Goal: Transaction & Acquisition: Obtain resource

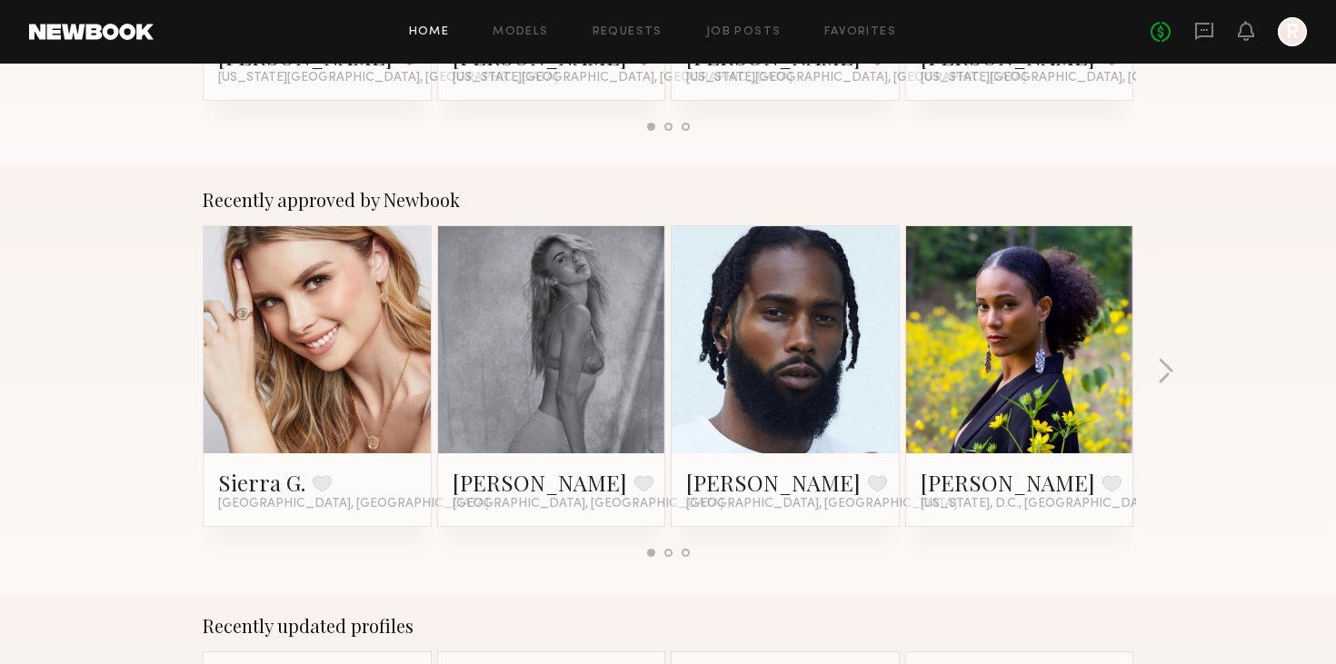
scroll to position [793, 0]
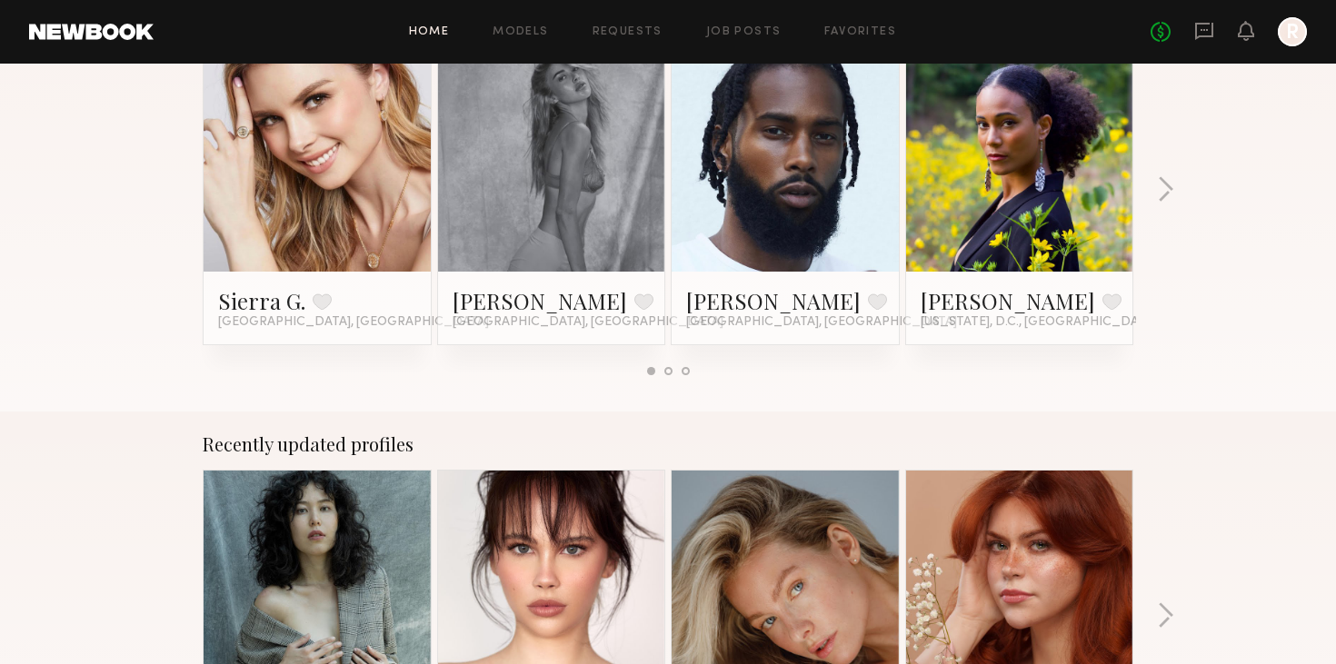
click at [668, 373] on div at bounding box center [668, 371] width 8 height 8
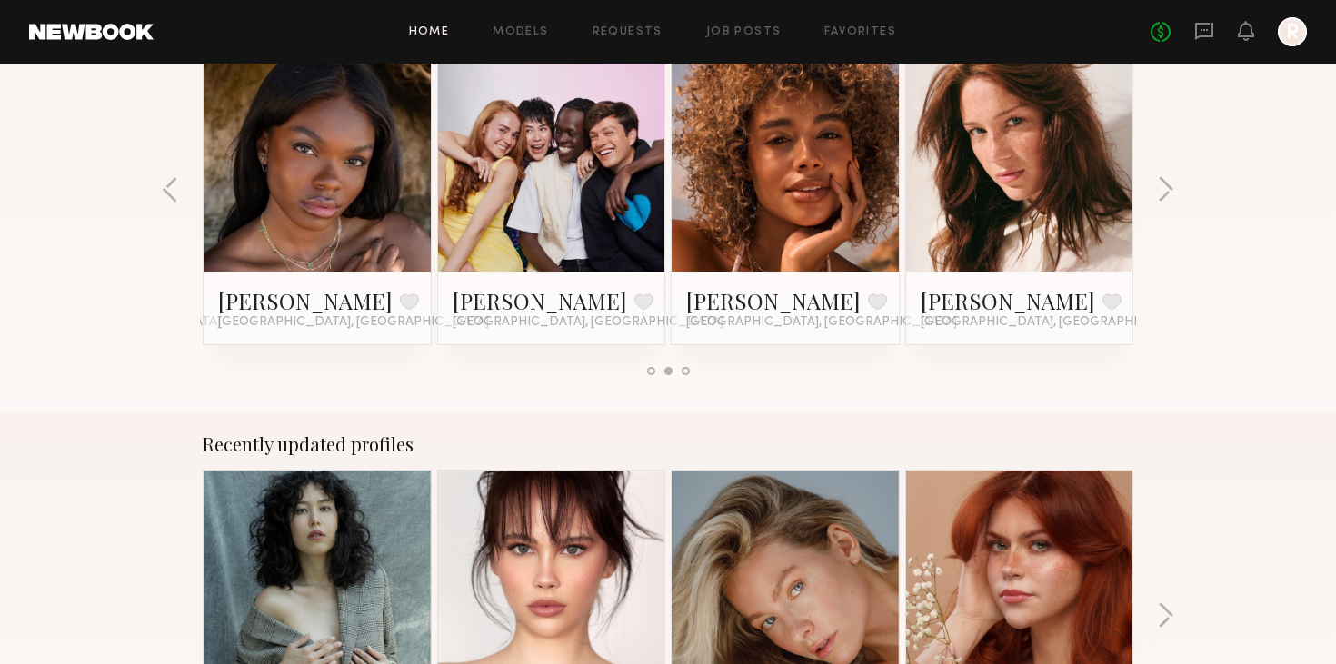
click at [687, 367] on div at bounding box center [685, 371] width 8 height 8
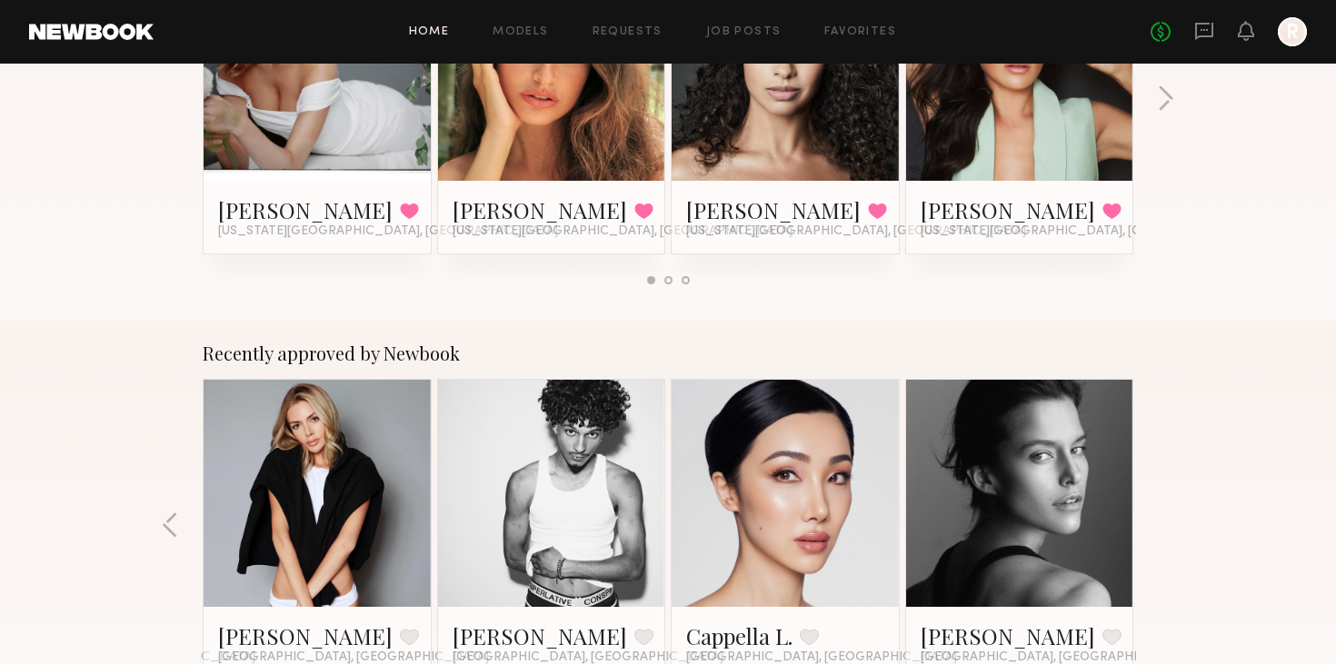
scroll to position [0, 0]
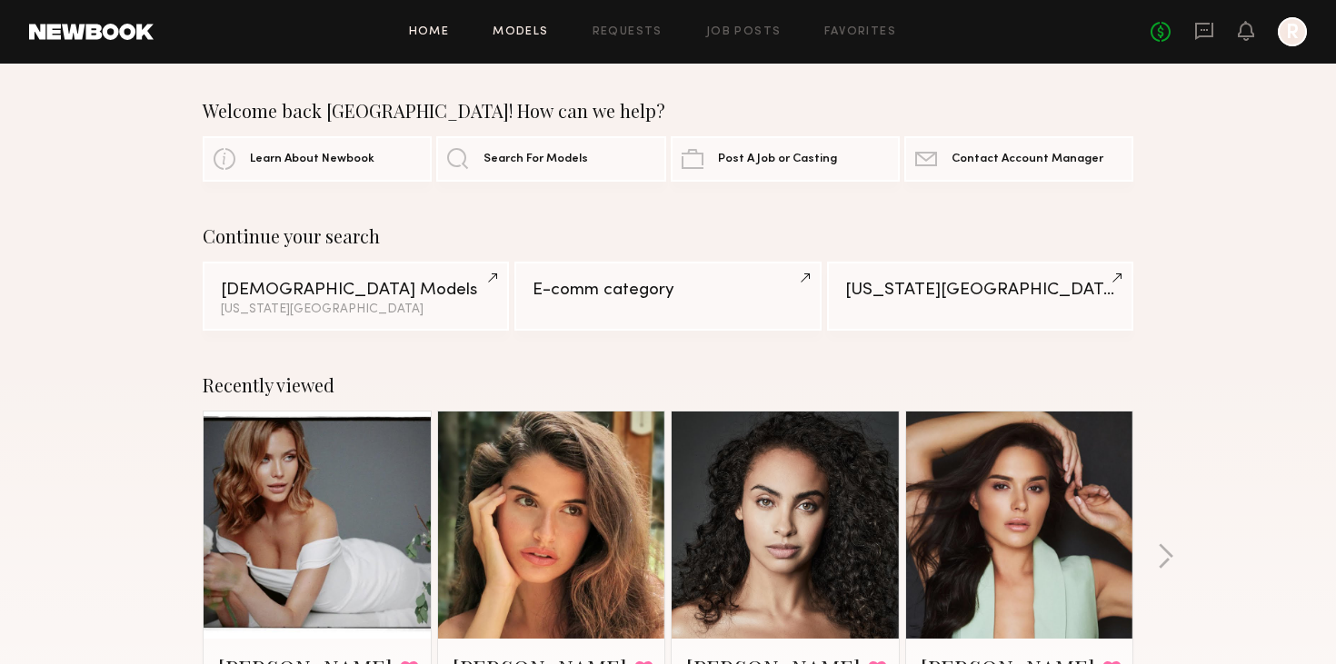
click at [541, 34] on link "Models" at bounding box center [519, 32] width 55 height 12
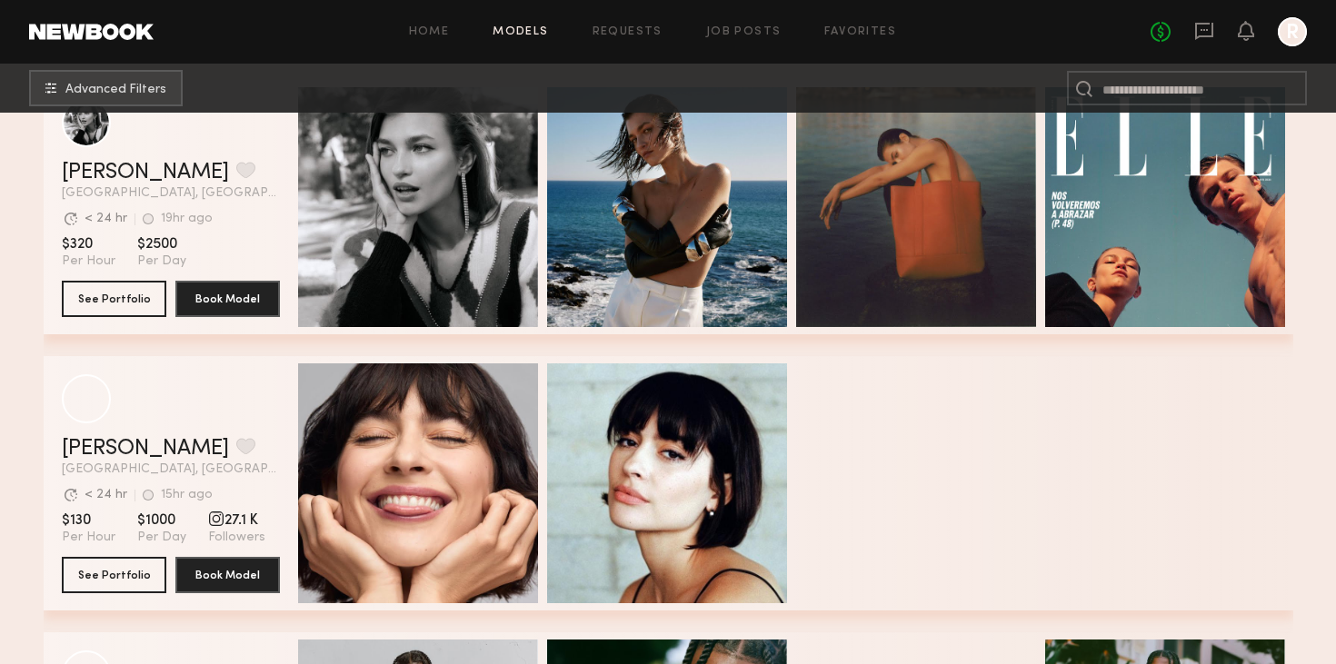
scroll to position [452, 0]
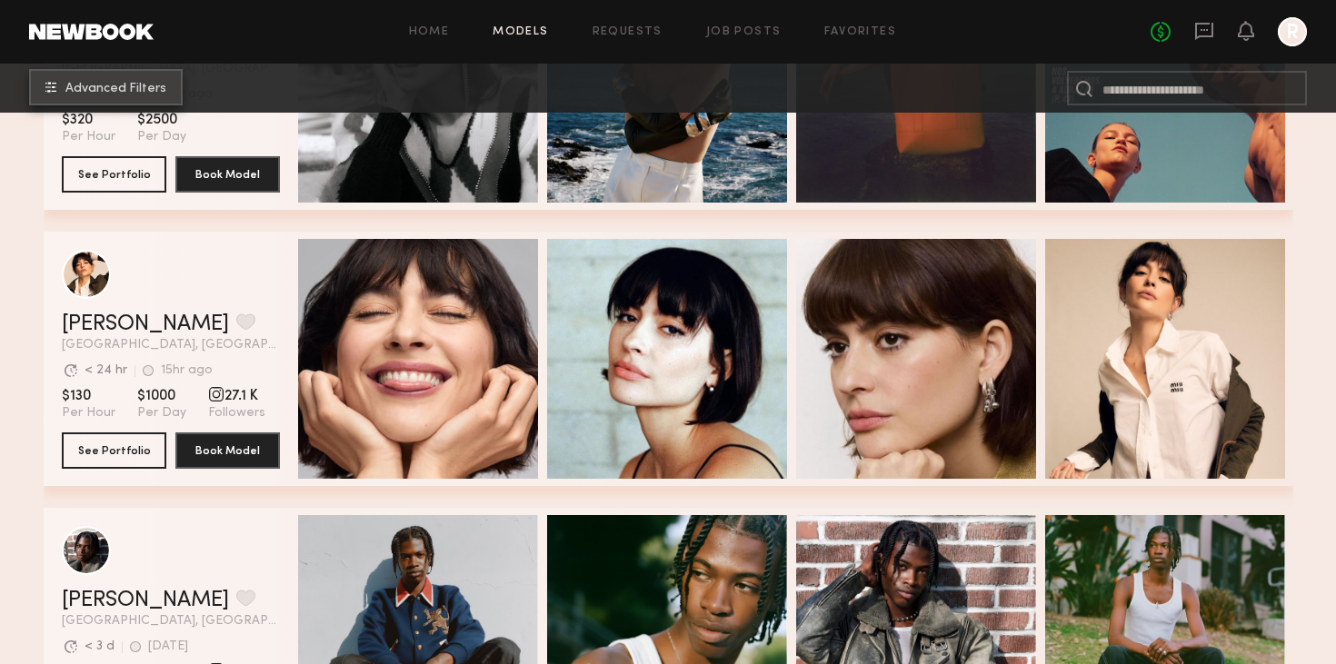
click at [126, 78] on button "Advanced Filters" at bounding box center [106, 87] width 154 height 36
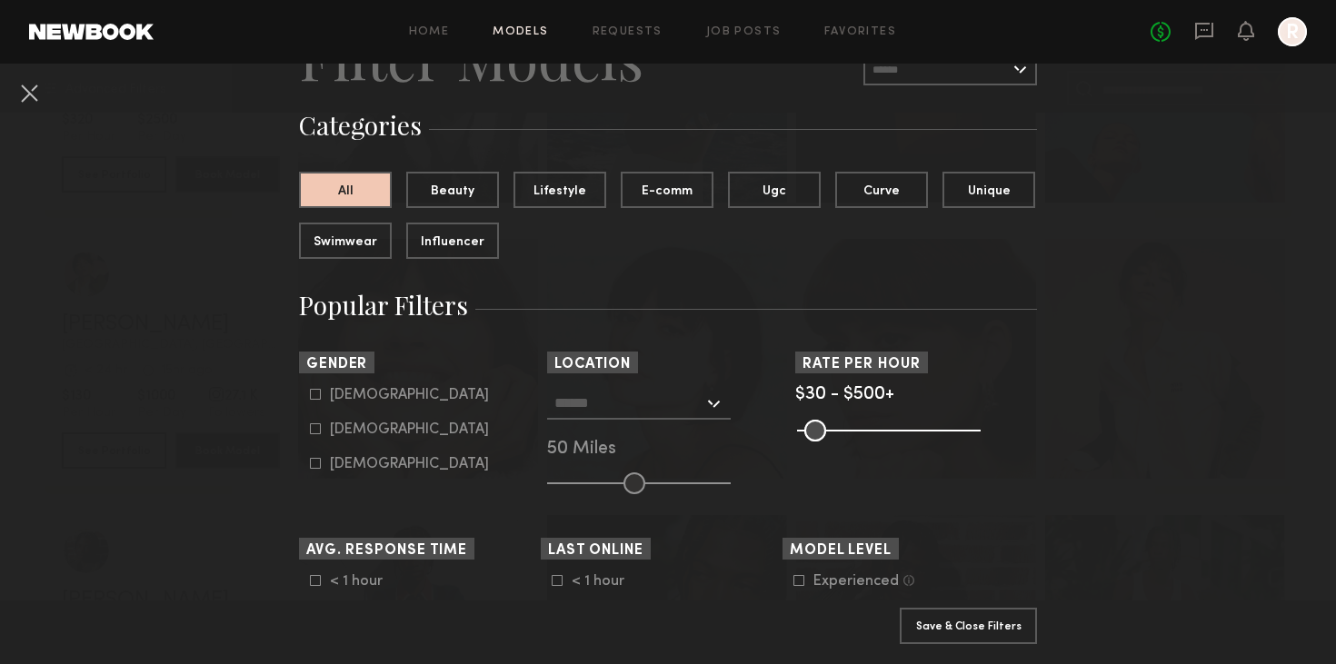
scroll to position [107, 0]
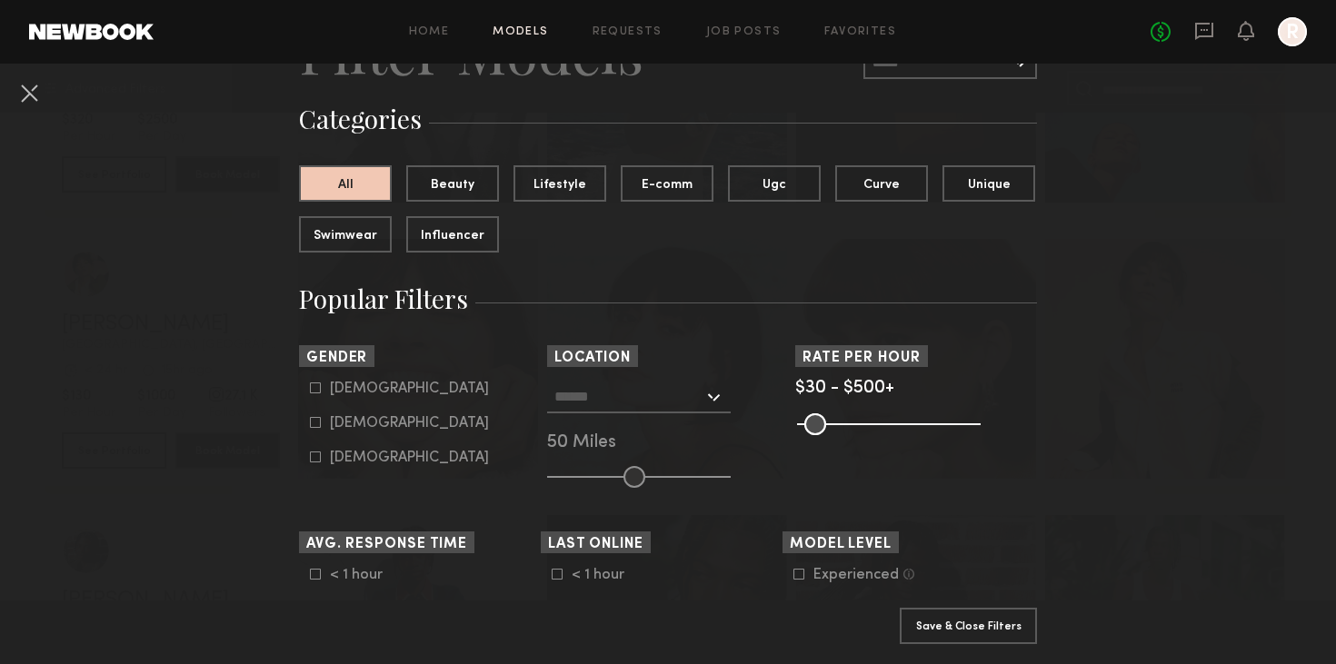
click at [704, 385] on div at bounding box center [639, 397] width 184 height 33
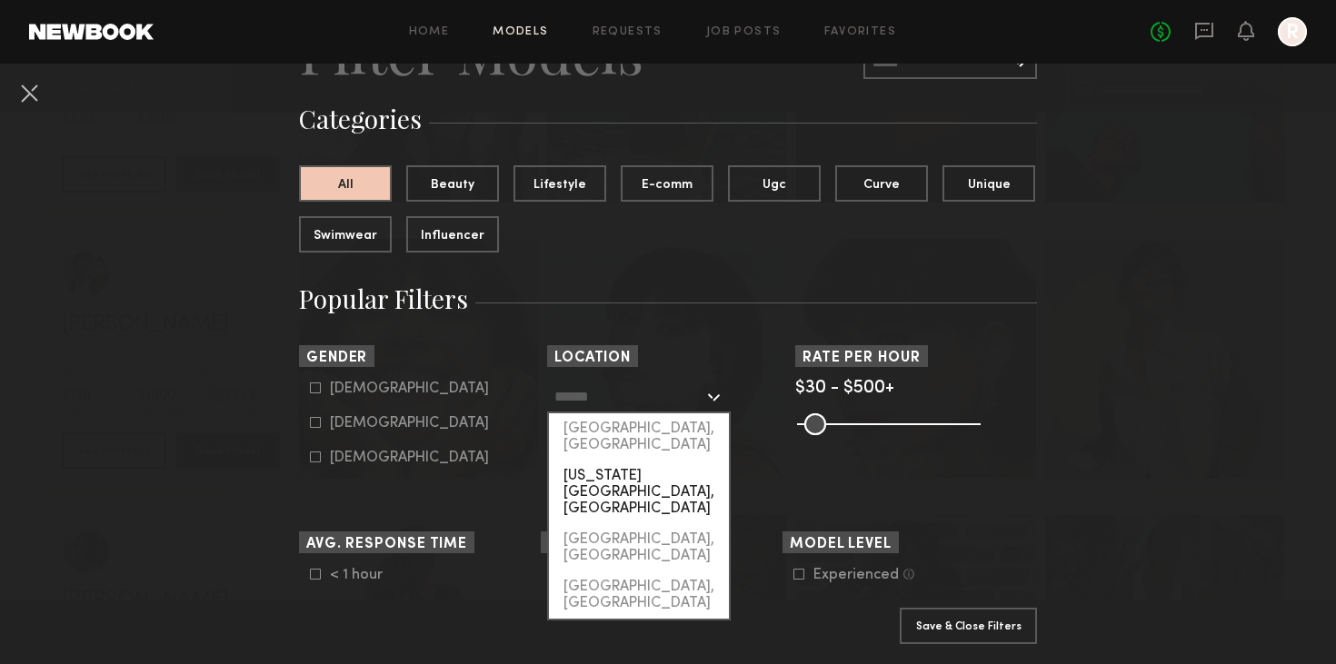
click at [641, 461] on div "[US_STATE][GEOGRAPHIC_DATA], [GEOGRAPHIC_DATA]" at bounding box center [639, 493] width 180 height 64
type input "**********"
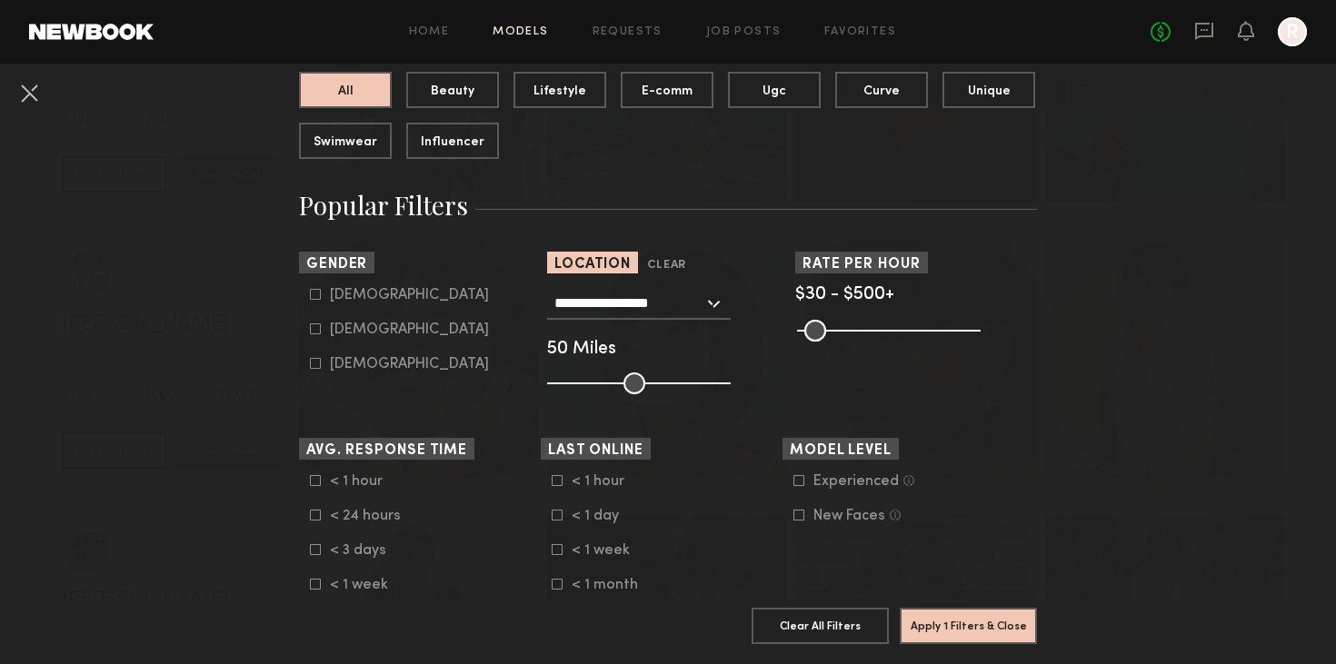
scroll to position [231, 0]
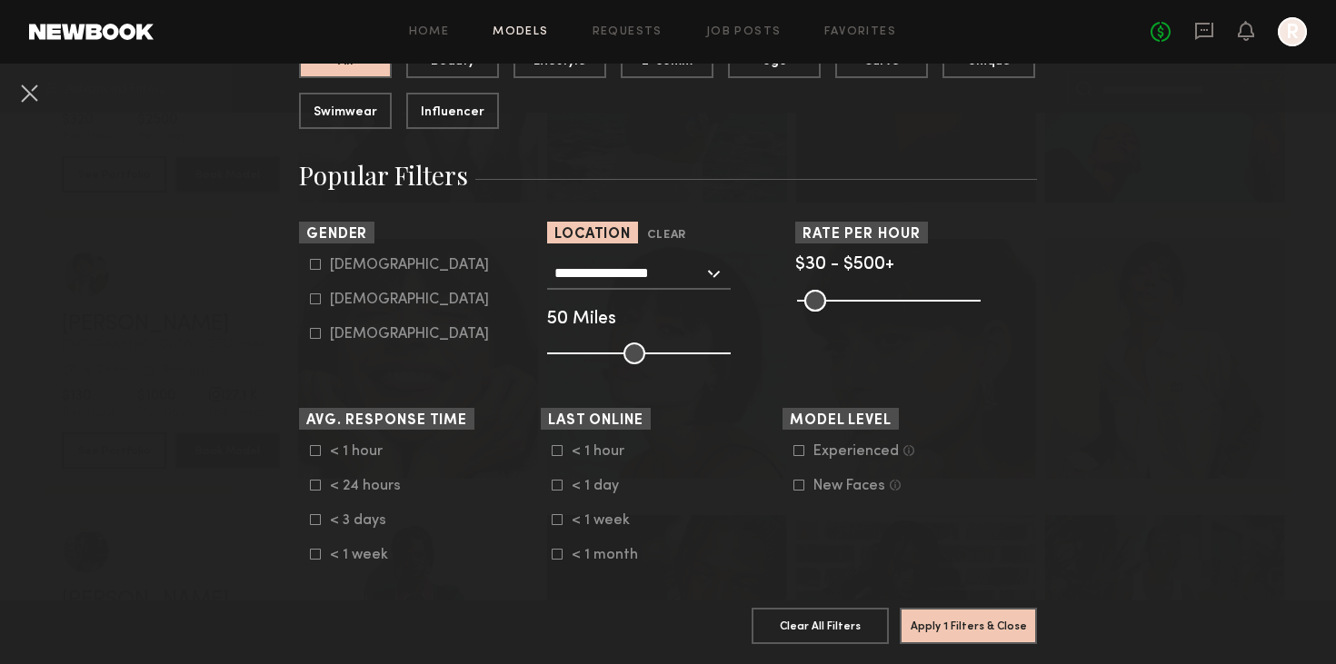
click at [370, 300] on div "Female" at bounding box center [409, 299] width 159 height 11
type input "**"
click at [976, 622] on button "Apply 2 Filters & Close" at bounding box center [967, 625] width 137 height 36
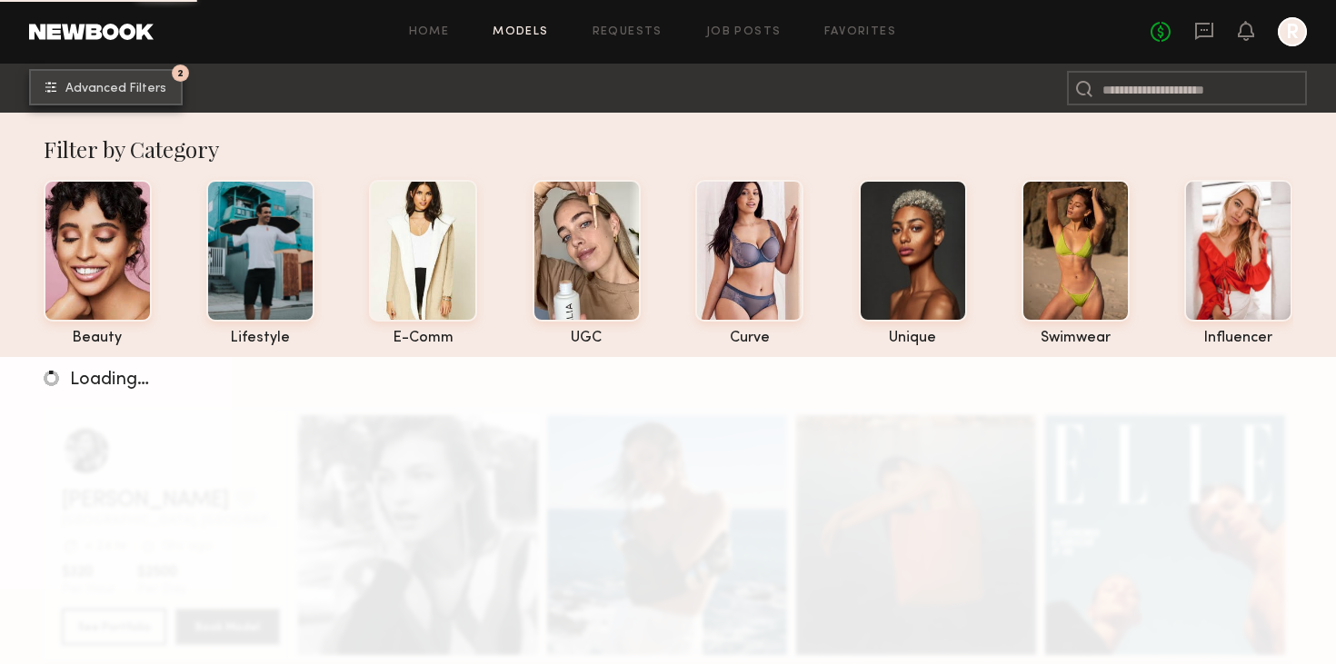
scroll to position [124, 0]
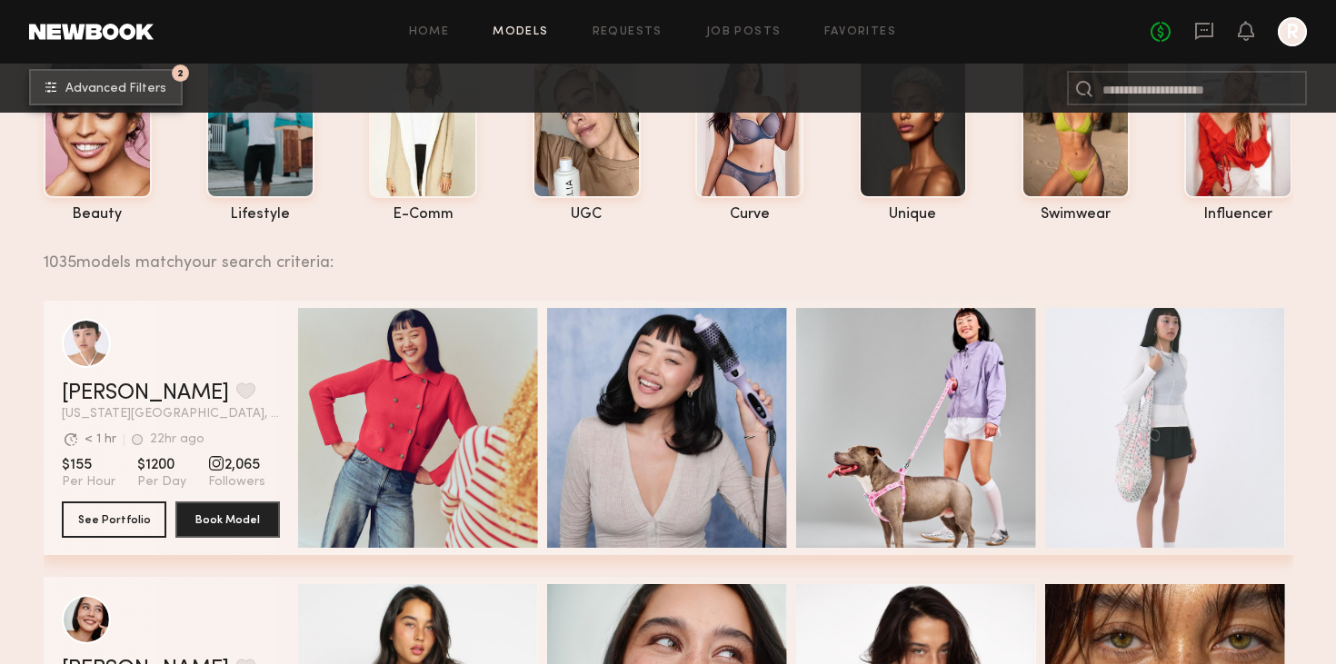
click at [148, 86] on span "Advanced Filters" at bounding box center [115, 89] width 101 height 13
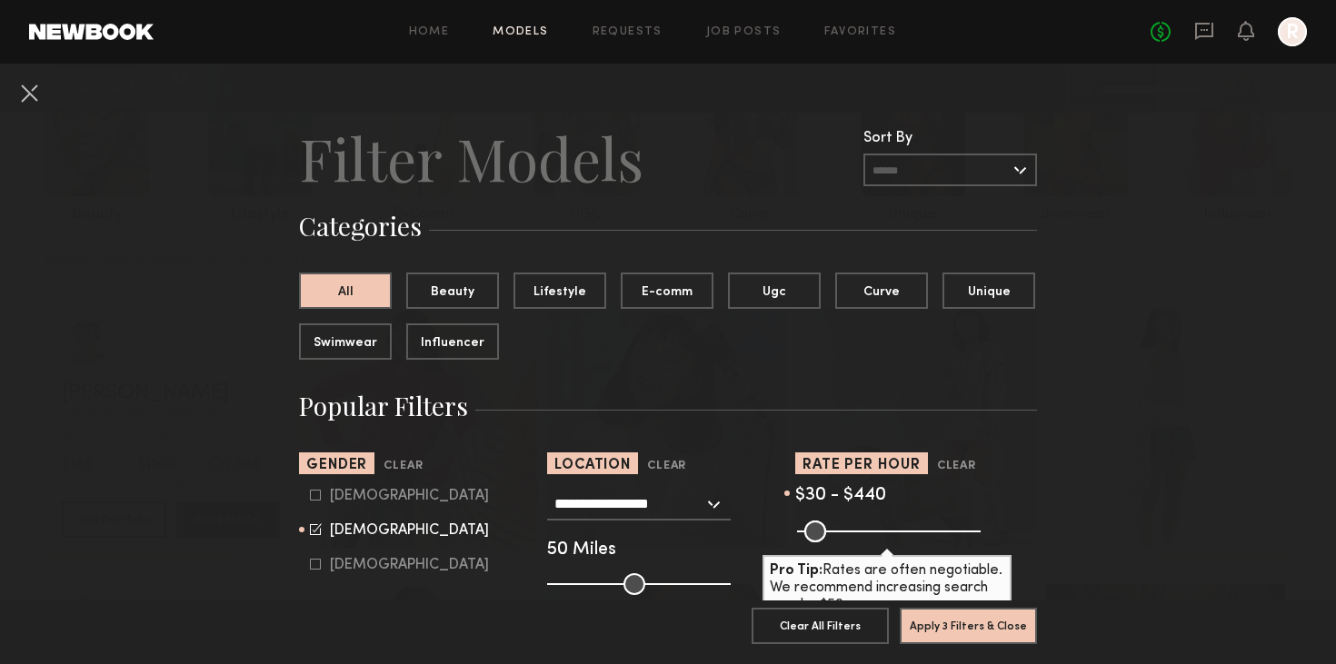
type input "***"
drag, startPoint x: 967, startPoint y: 532, endPoint x: 1001, endPoint y: 515, distance: 38.6
click at [980, 521] on input "range" at bounding box center [889, 532] width 184 height 22
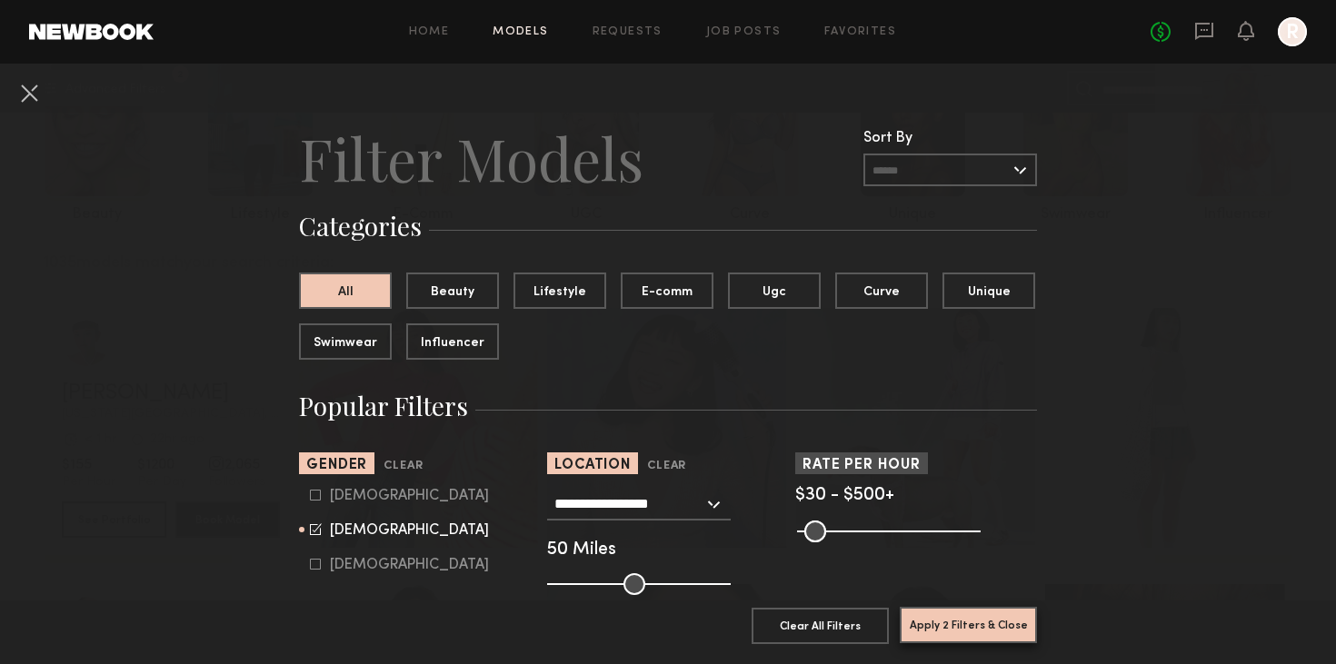
click at [981, 619] on button "Apply 2 Filters & Close" at bounding box center [967, 625] width 137 height 36
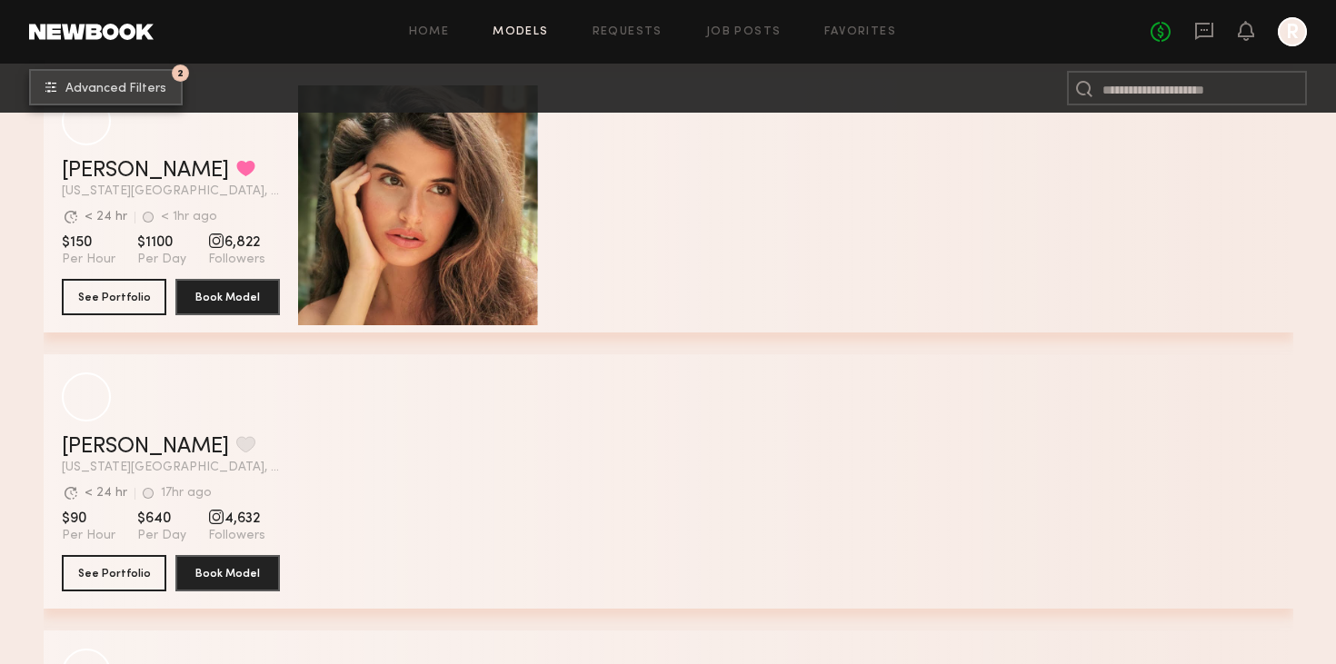
scroll to position [3938, 0]
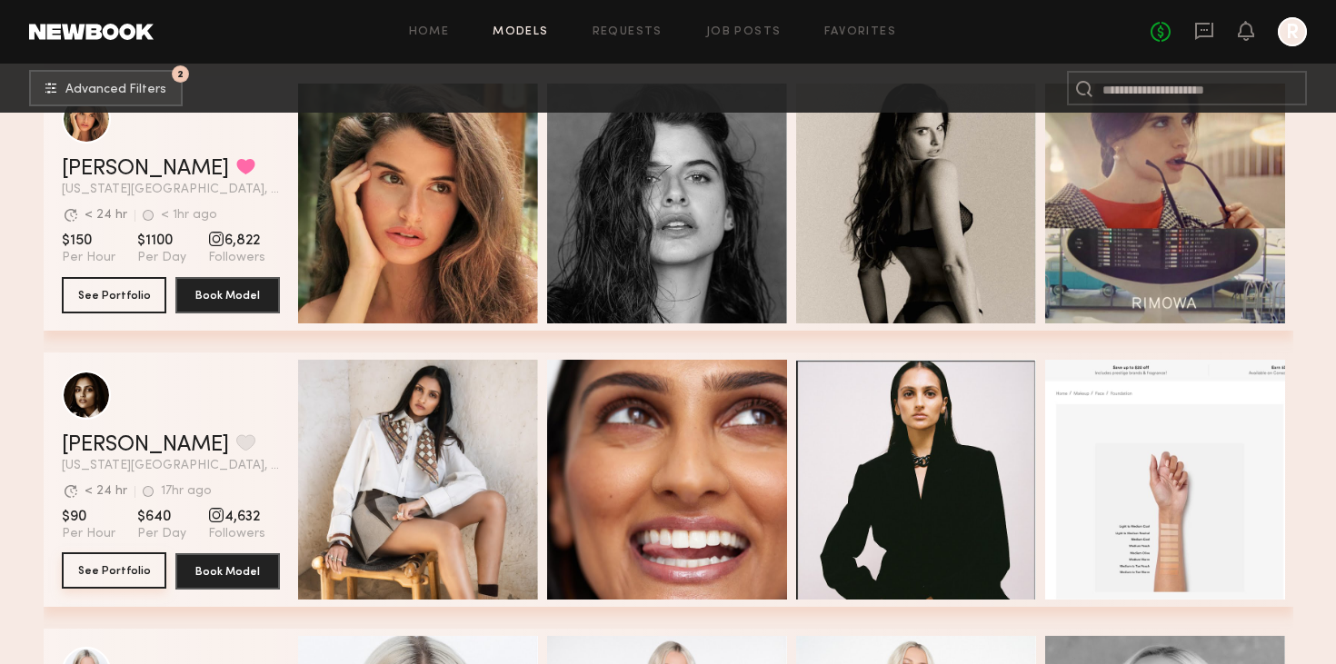
click at [120, 583] on button "See Portfolio" at bounding box center [114, 570] width 104 height 36
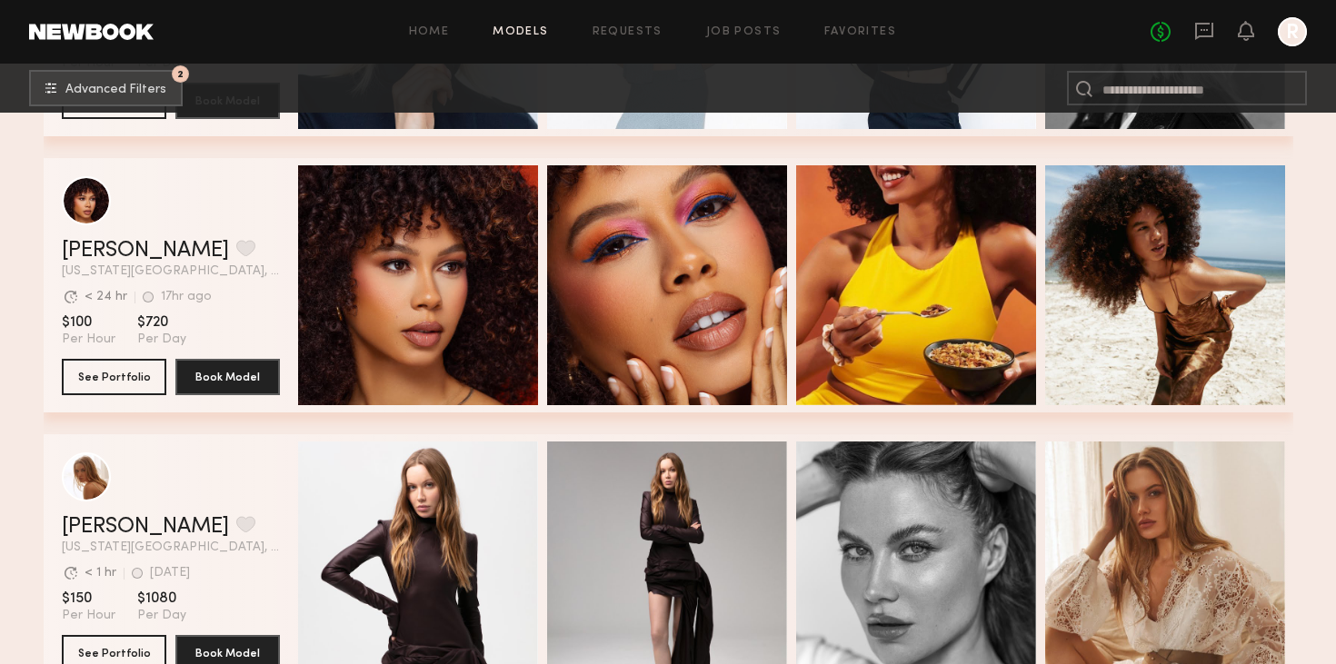
scroll to position [4693, 0]
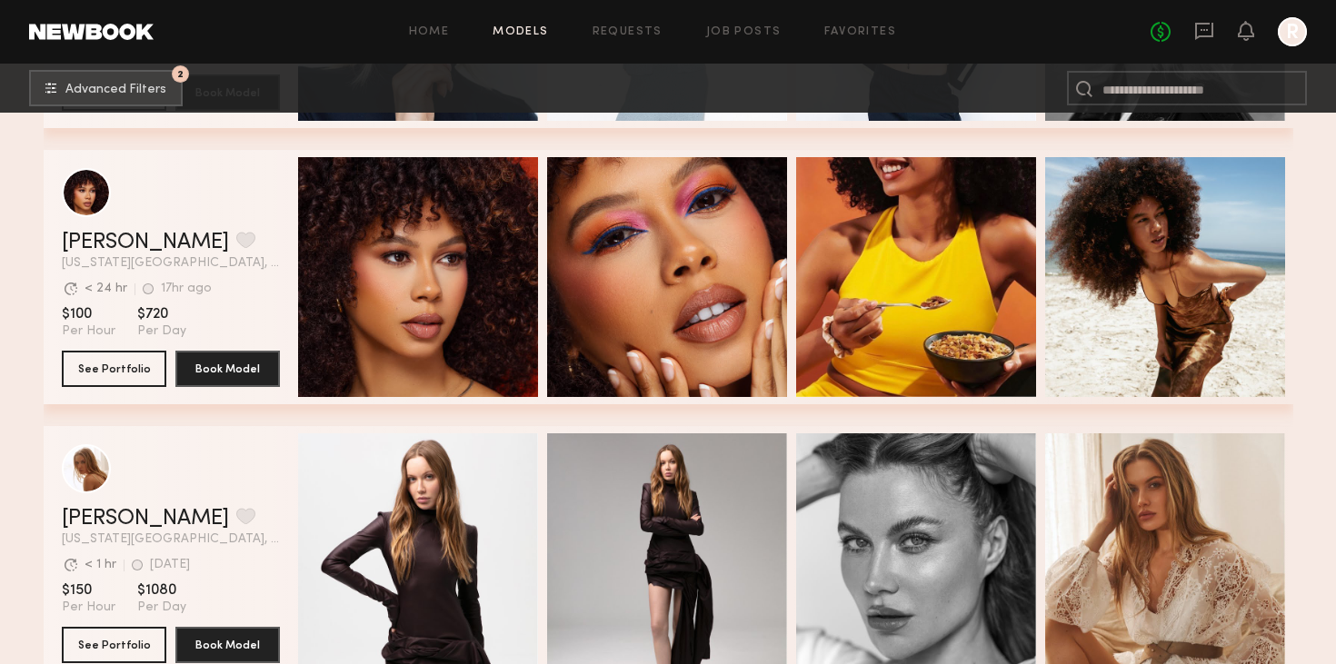
click at [93, 390] on section "Jael H. Favorite New York City, NY Avg. request response time < 24 hr 17hr ago …" at bounding box center [171, 277] width 218 height 254
click at [118, 379] on button "See Portfolio" at bounding box center [114, 368] width 104 height 36
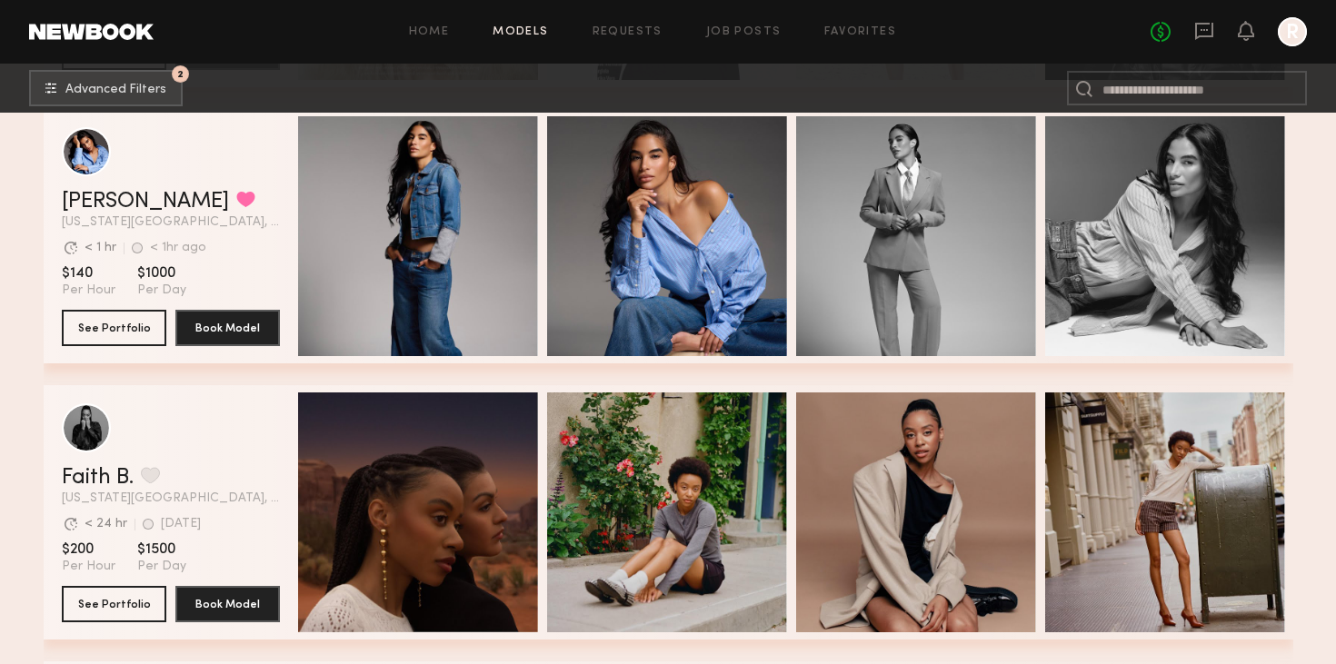
scroll to position [6321, 0]
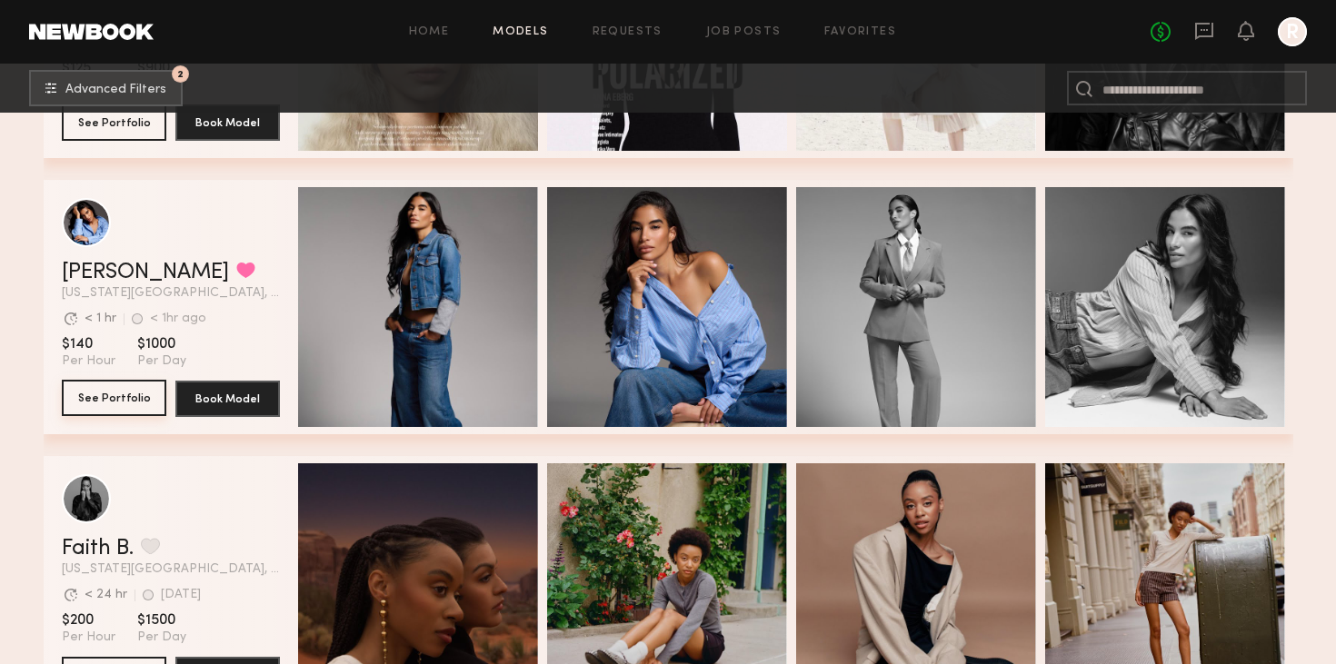
click at [147, 393] on button "See Portfolio" at bounding box center [114, 398] width 104 height 36
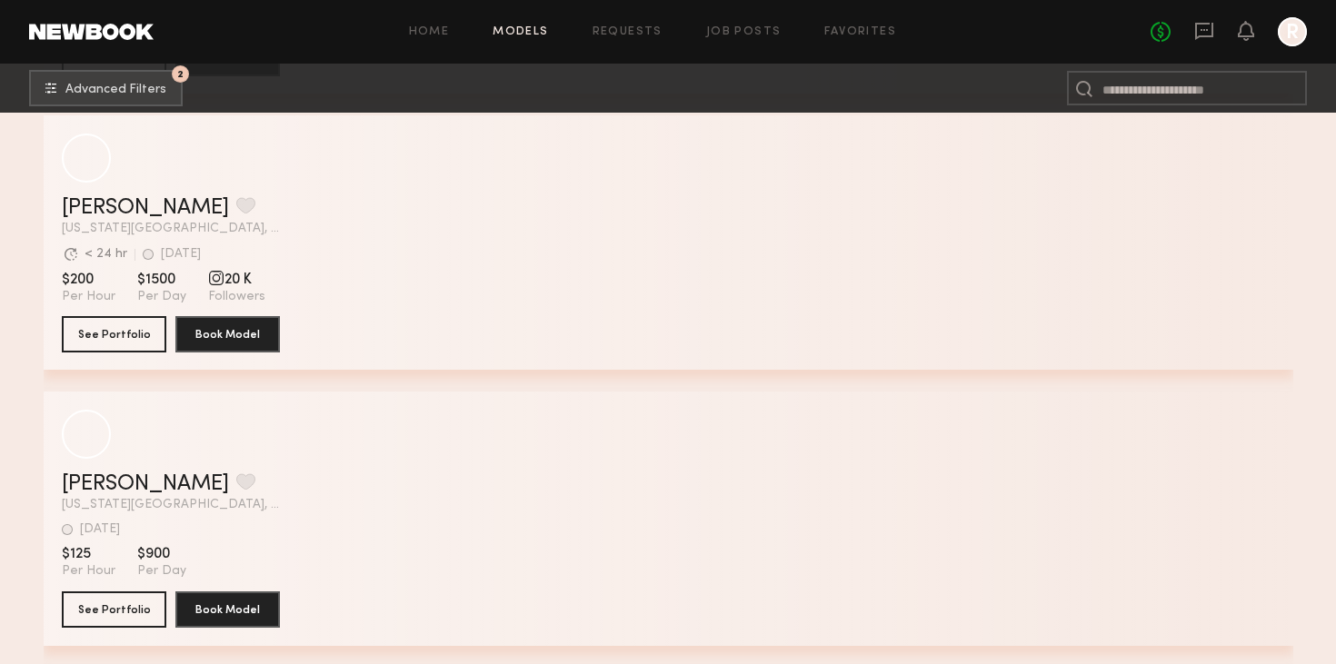
scroll to position [9591, 0]
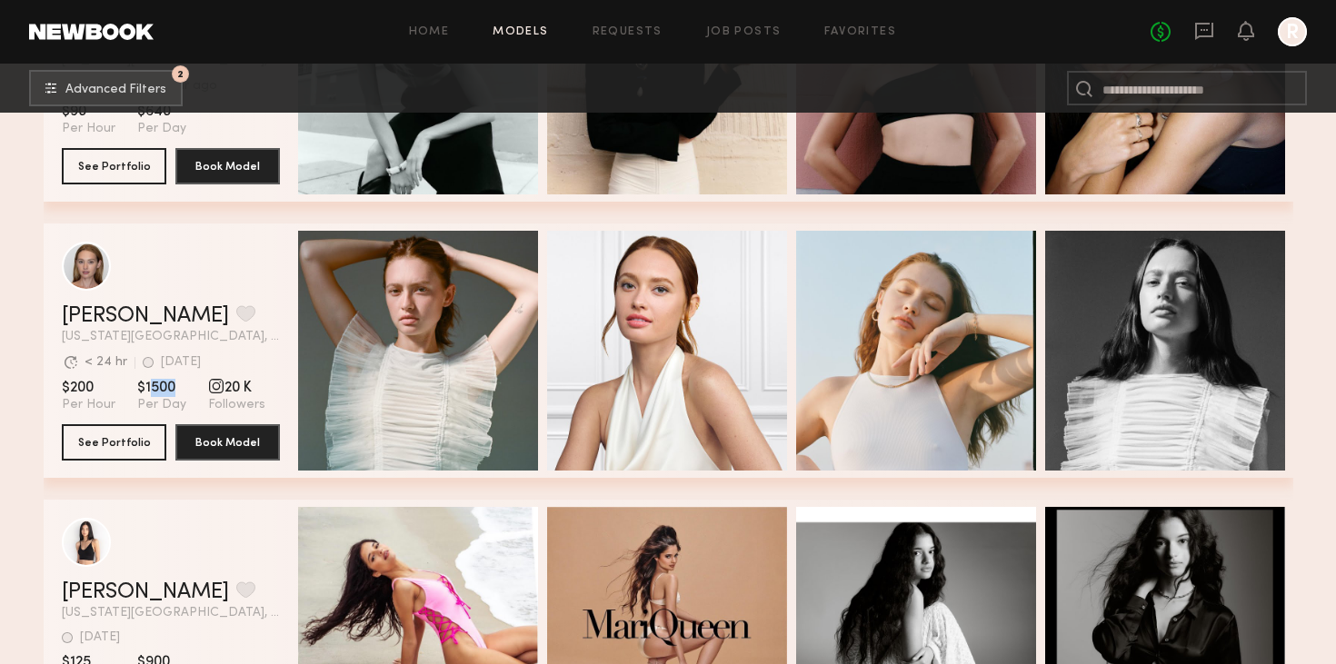
drag, startPoint x: 173, startPoint y: 385, endPoint x: 148, endPoint y: 387, distance: 24.6
click at [147, 387] on span "$1500" at bounding box center [161, 388] width 49 height 18
click at [219, 301] on header "Cari F. Favorite New York City, NY Avg. request response time < 24 hr 4d ago La…" at bounding box center [171, 293] width 218 height 102
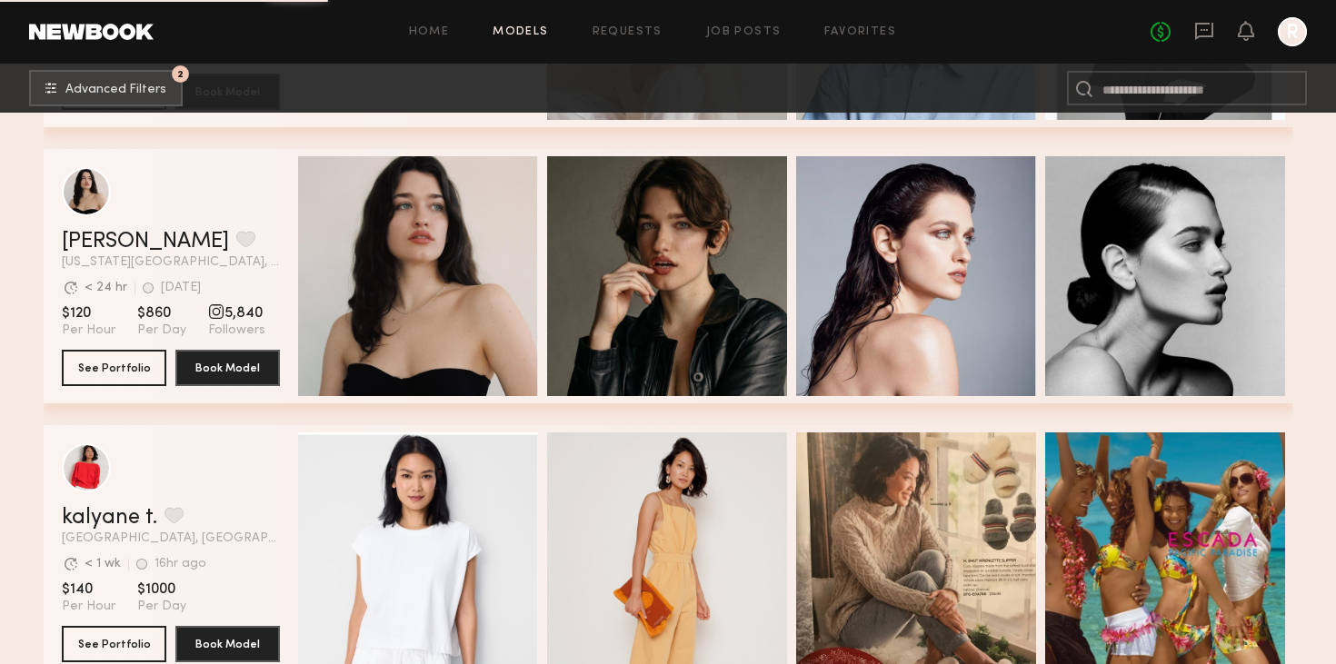
scroll to position [12621, 0]
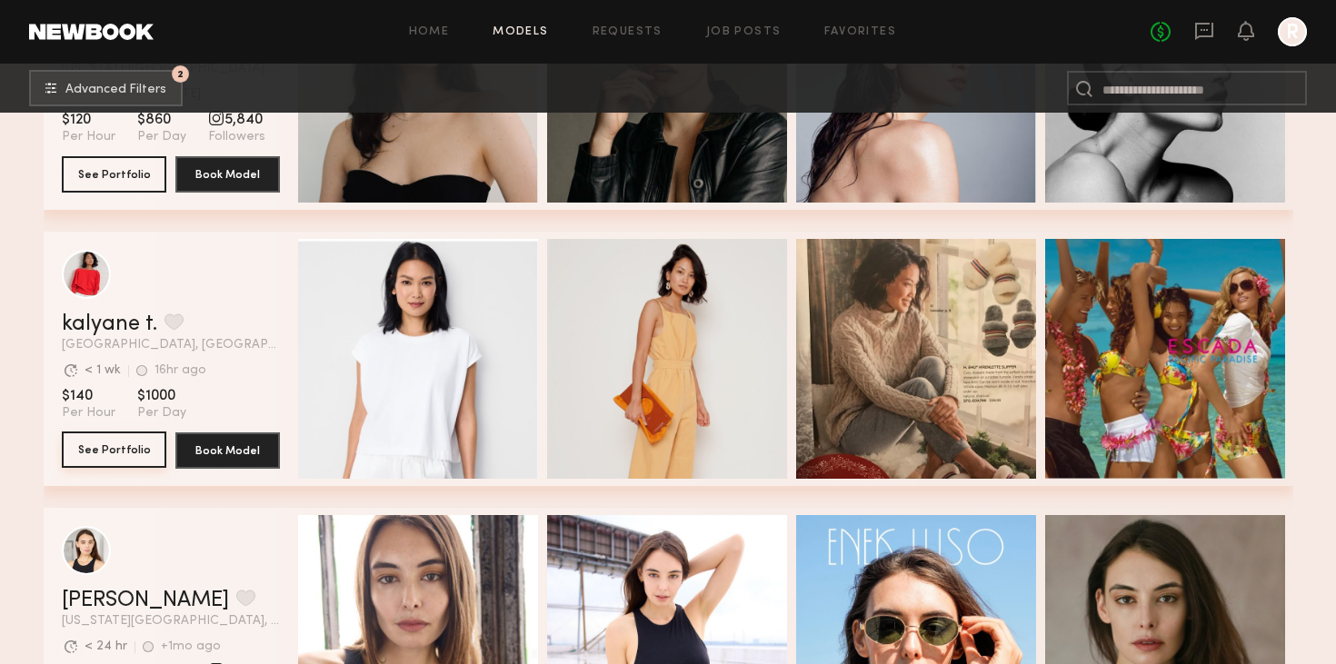
click at [140, 447] on button "See Portfolio" at bounding box center [114, 450] width 104 height 36
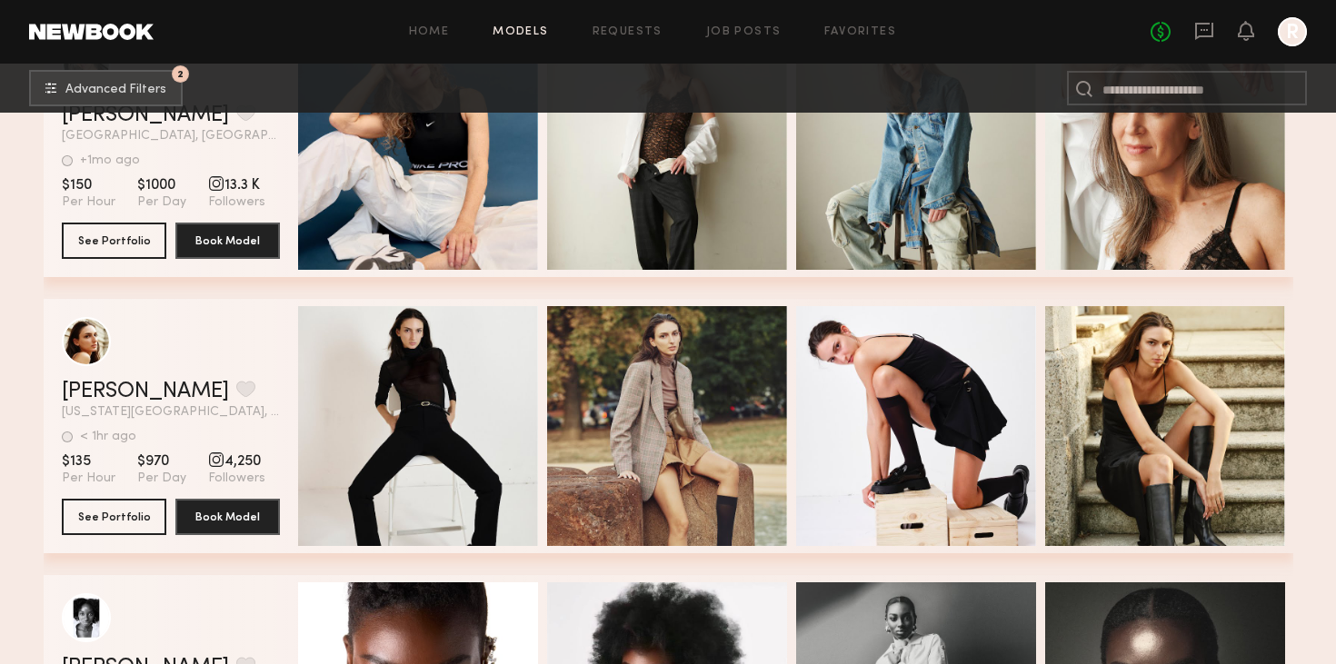
scroll to position [13313, 0]
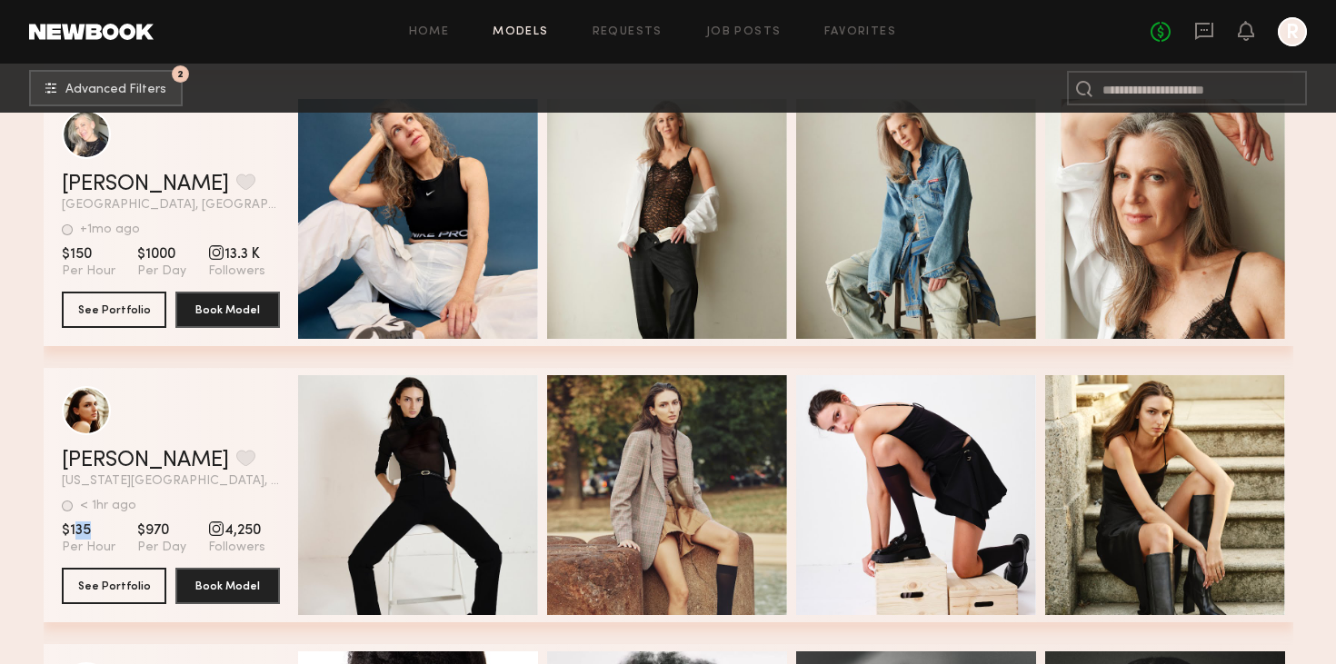
drag, startPoint x: 97, startPoint y: 525, endPoint x: 77, endPoint y: 525, distance: 20.0
click at [77, 525] on span "$135" at bounding box center [89, 530] width 54 height 18
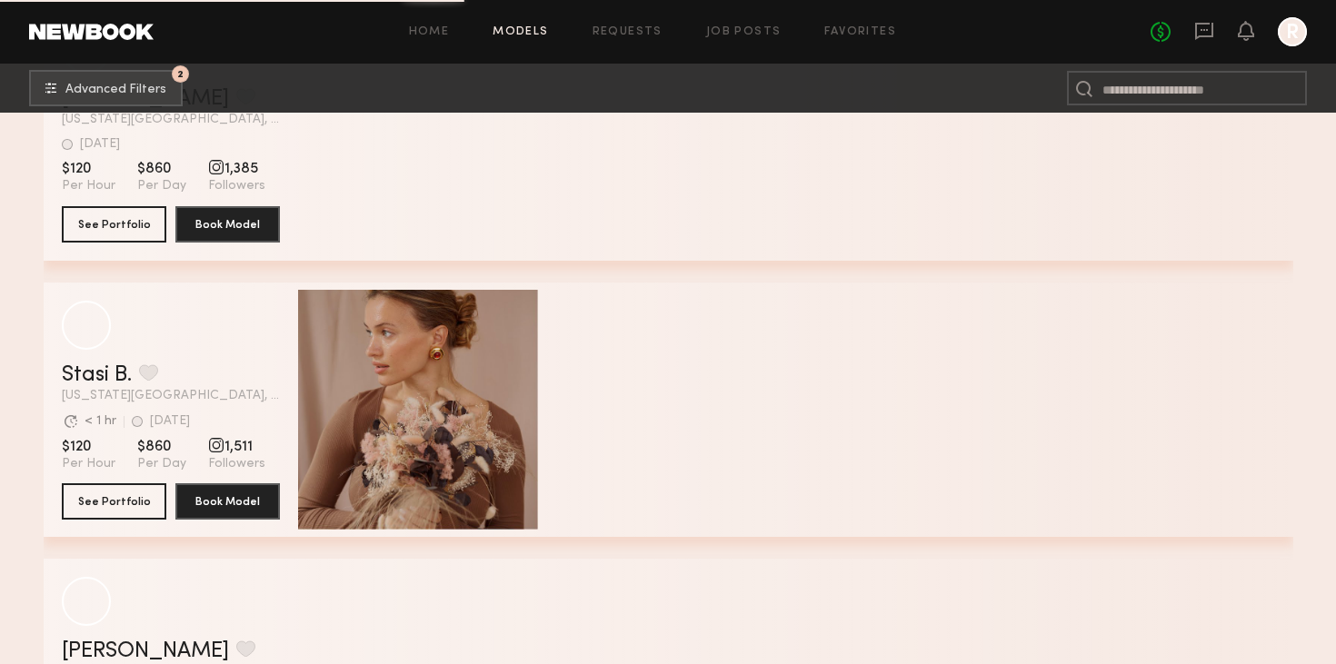
scroll to position [25985, 0]
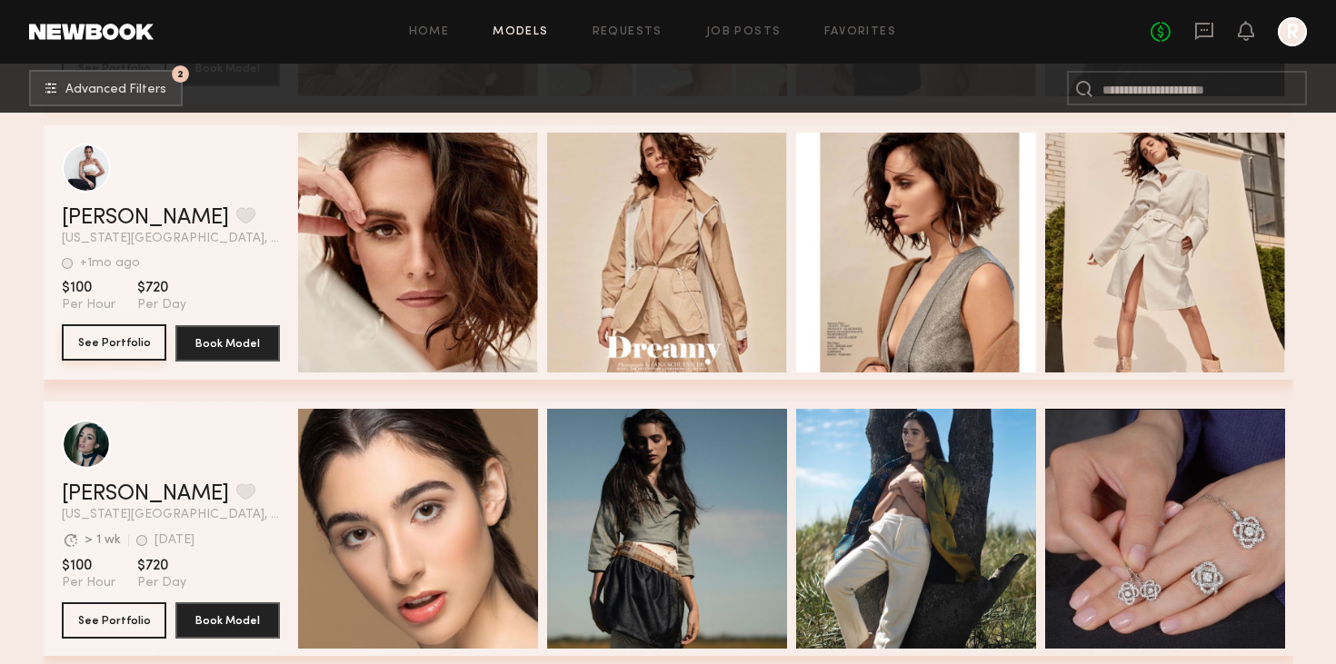
click at [128, 344] on button "See Portfolio" at bounding box center [114, 342] width 104 height 36
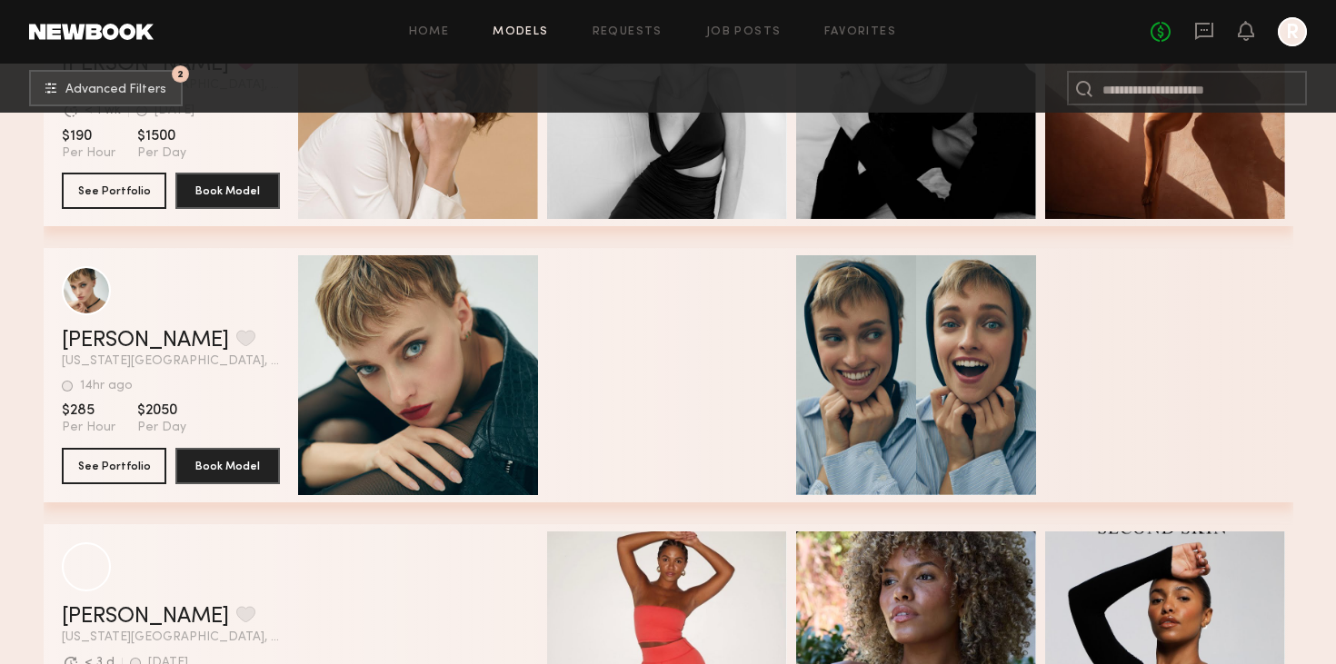
scroll to position [37469, 0]
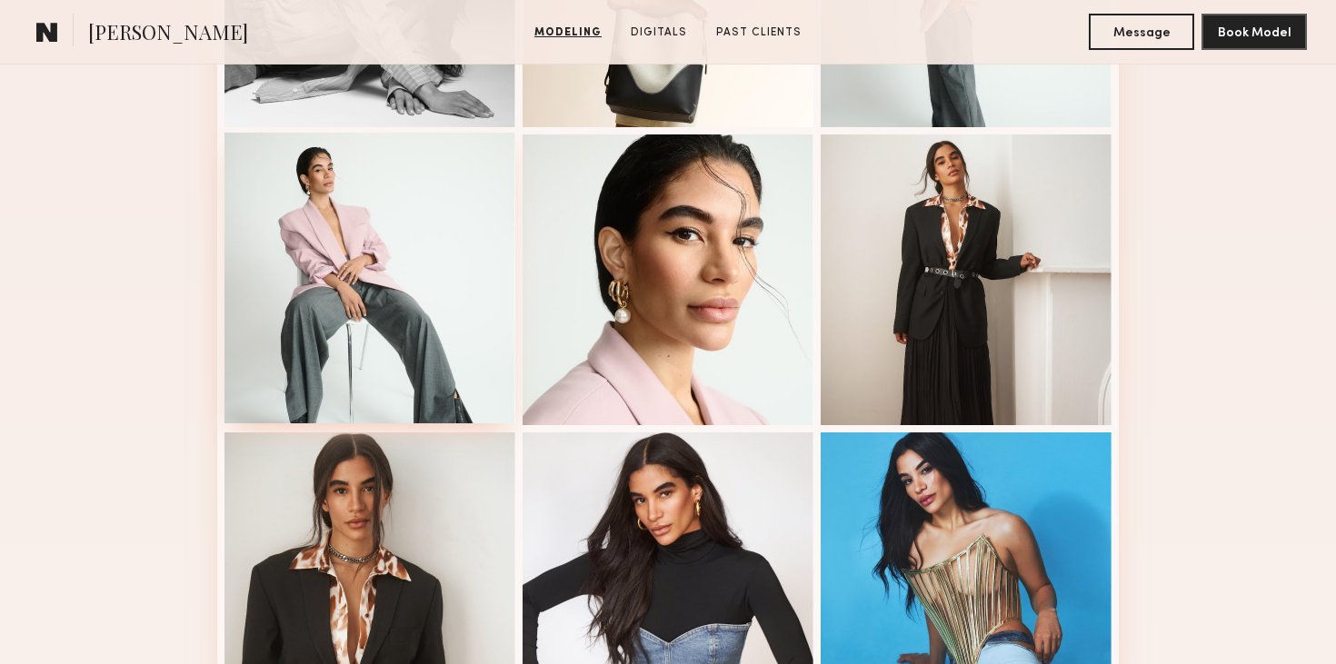
scroll to position [1173, 0]
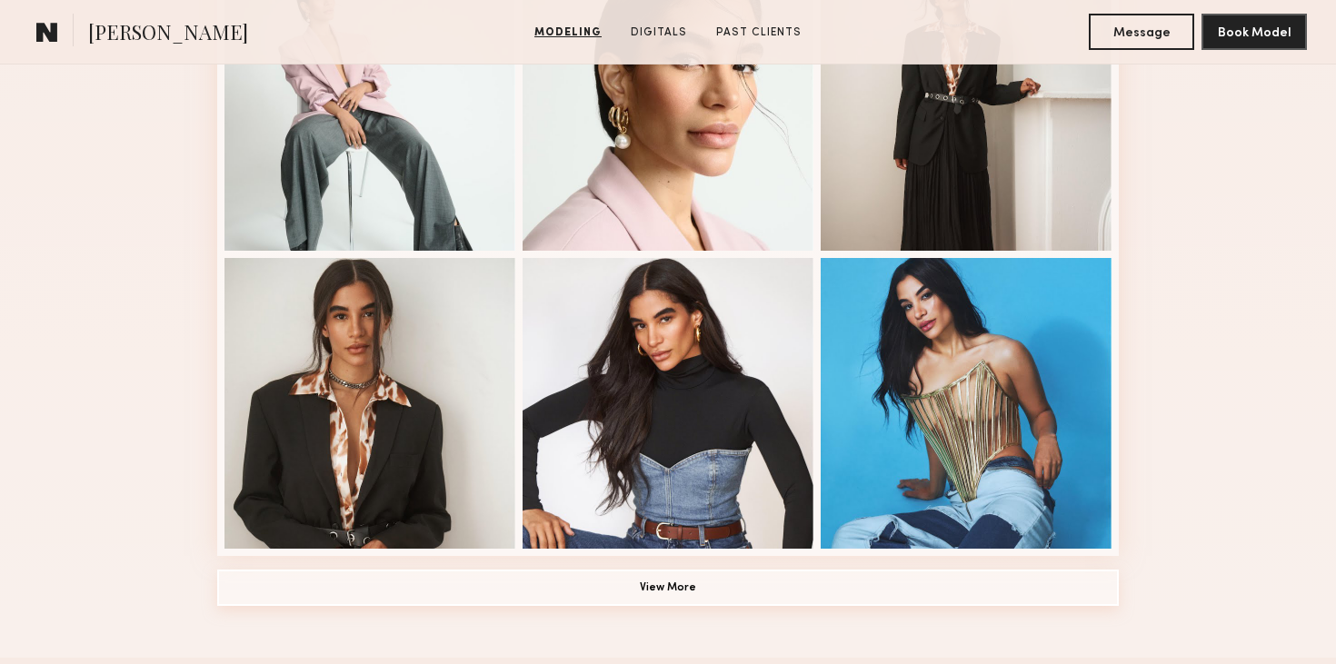
click at [609, 599] on button "View More" at bounding box center [667, 588] width 901 height 36
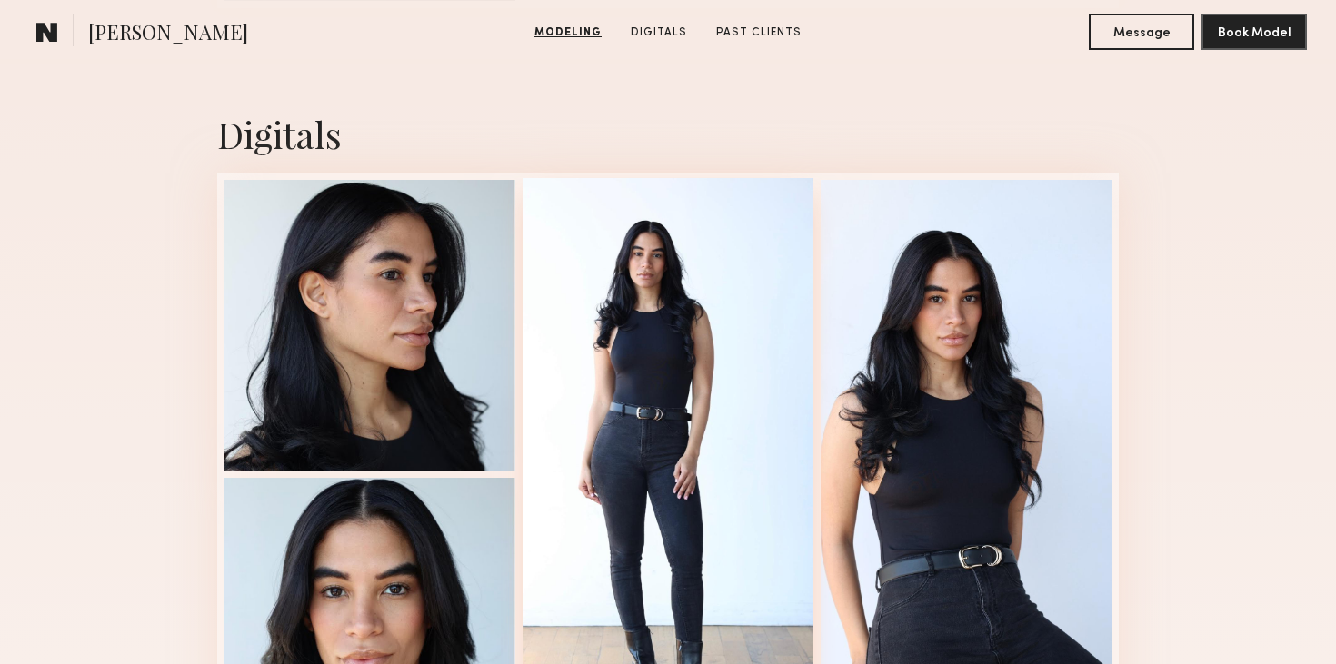
scroll to position [2938, 0]
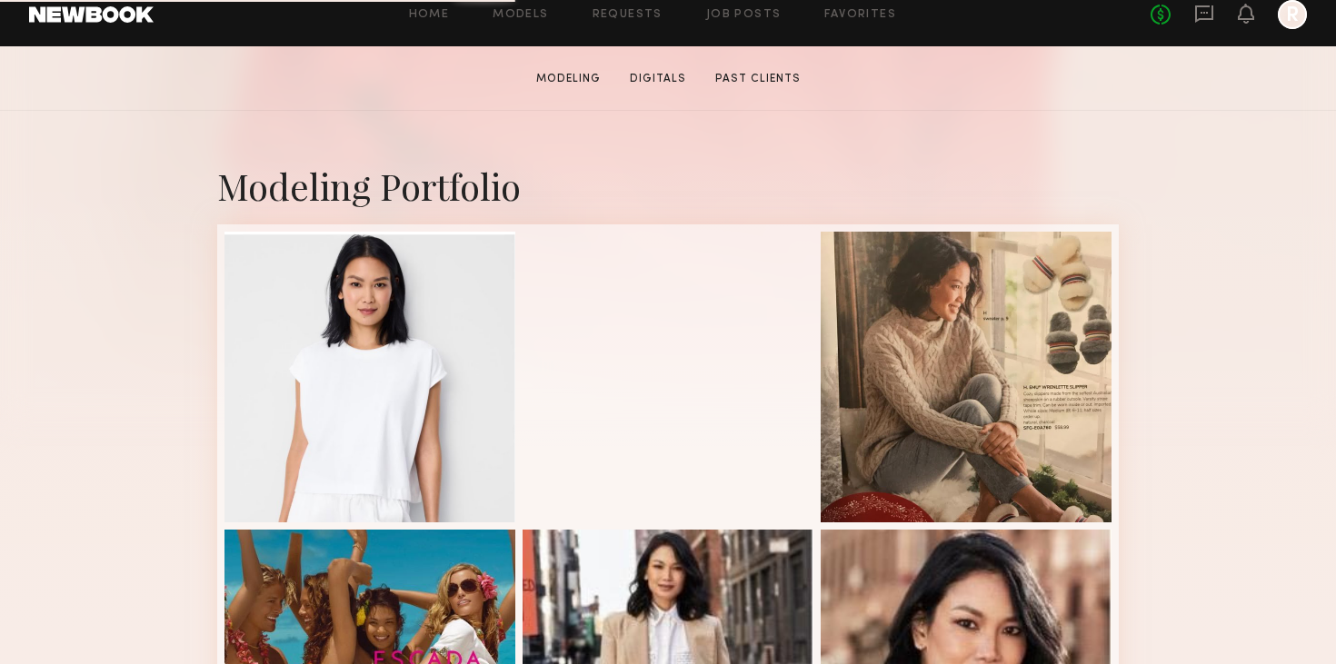
scroll to position [582, 0]
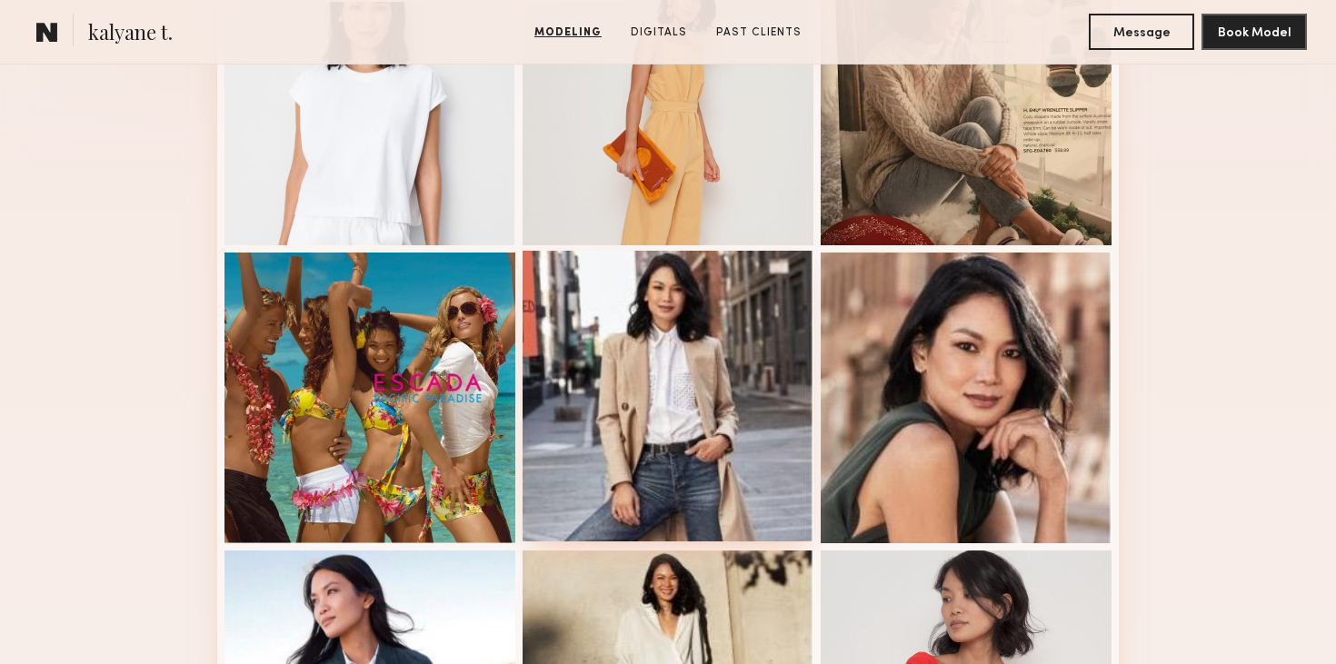
click at [719, 392] on div at bounding box center [667, 396] width 291 height 291
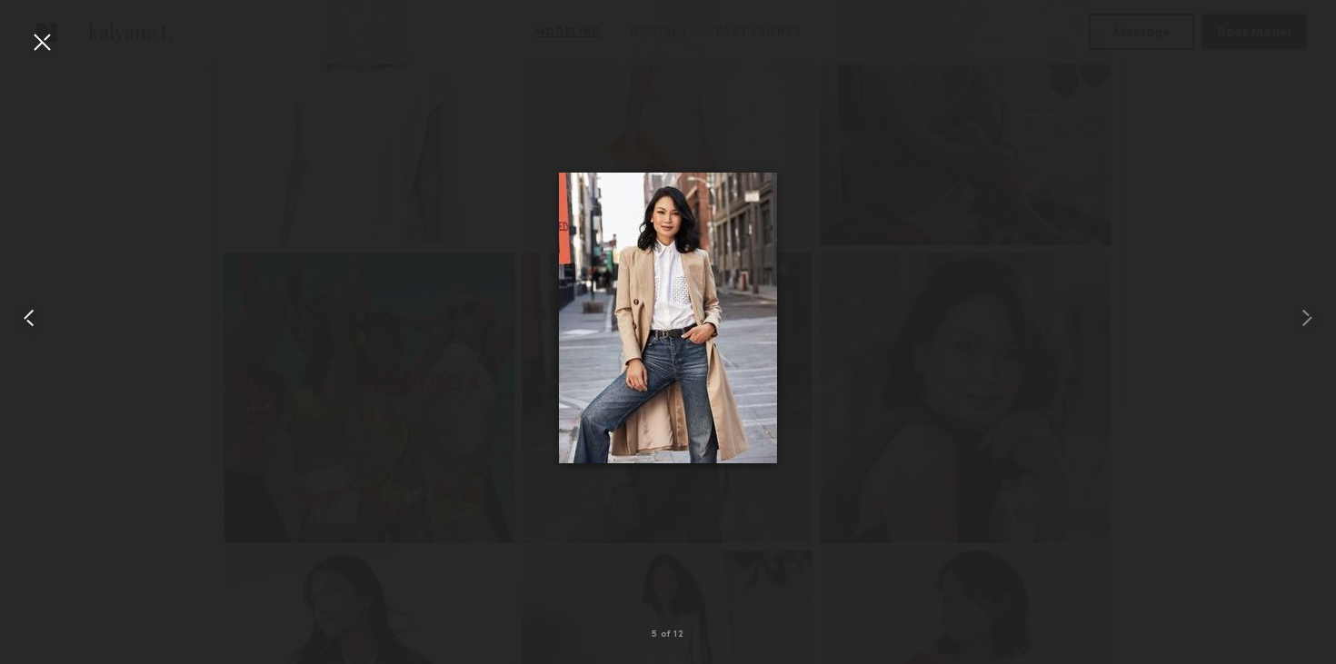
click at [25, 49] on div at bounding box center [27, 317] width 54 height 577
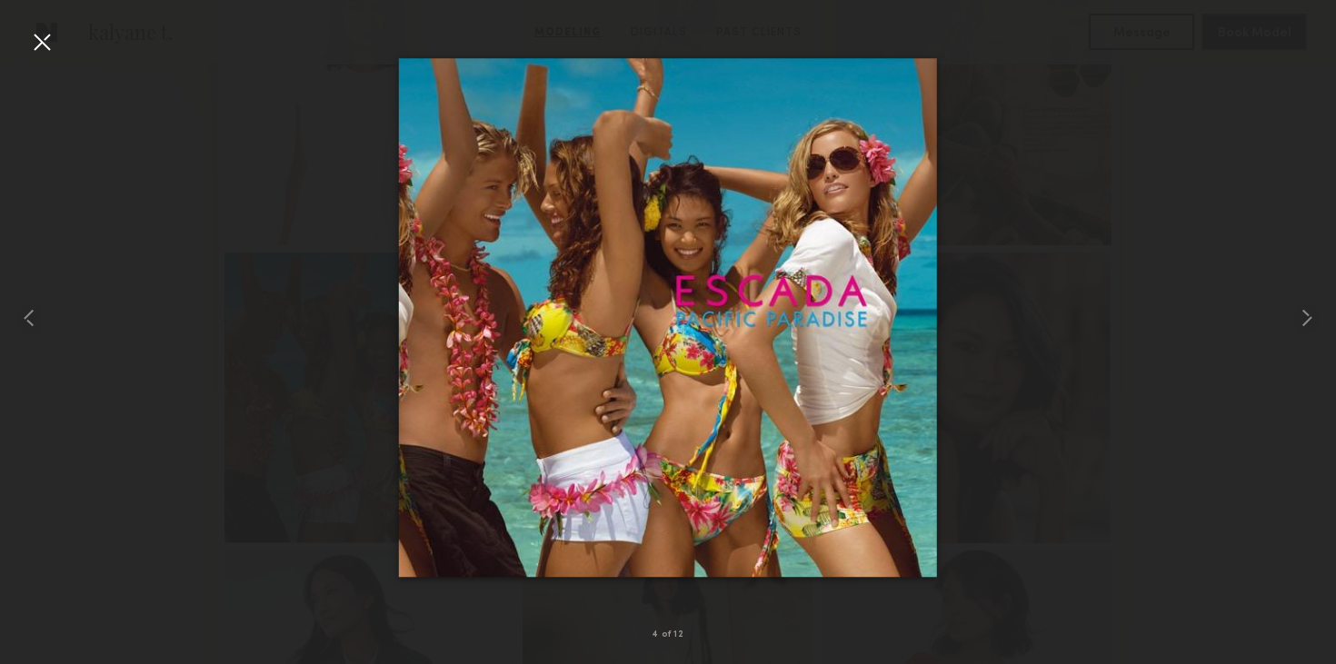
click at [34, 33] on div at bounding box center [41, 41] width 29 height 29
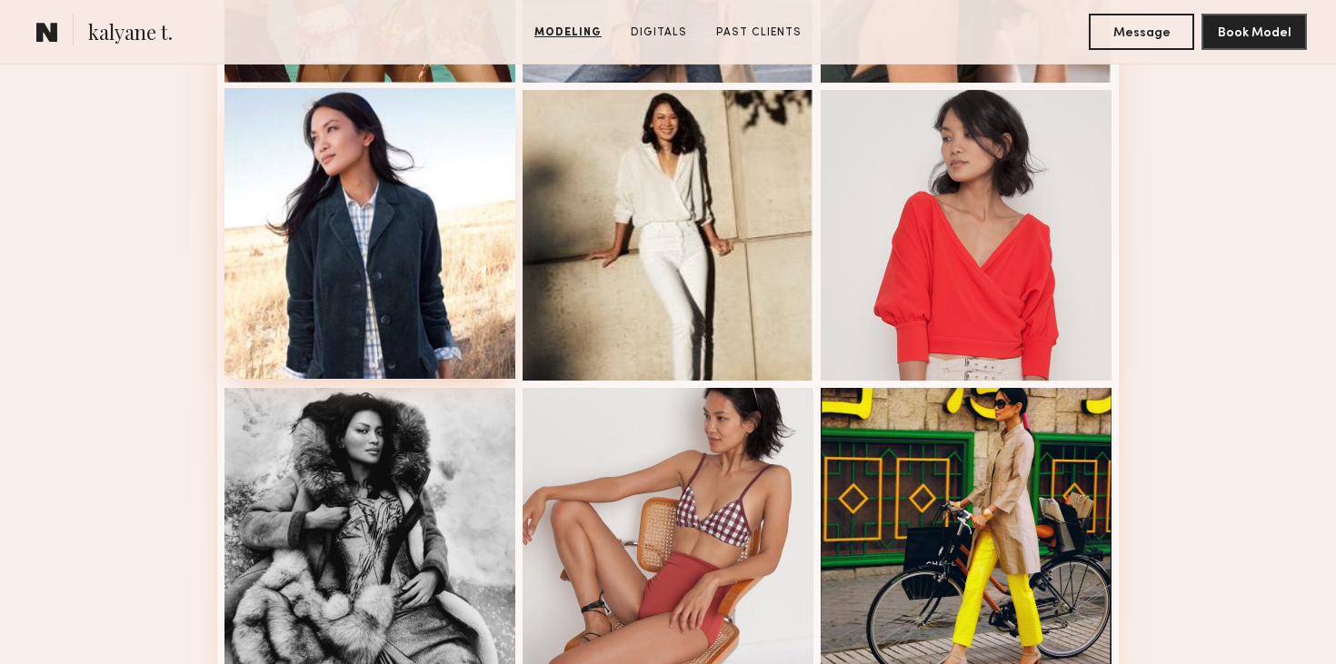
scroll to position [1289, 0]
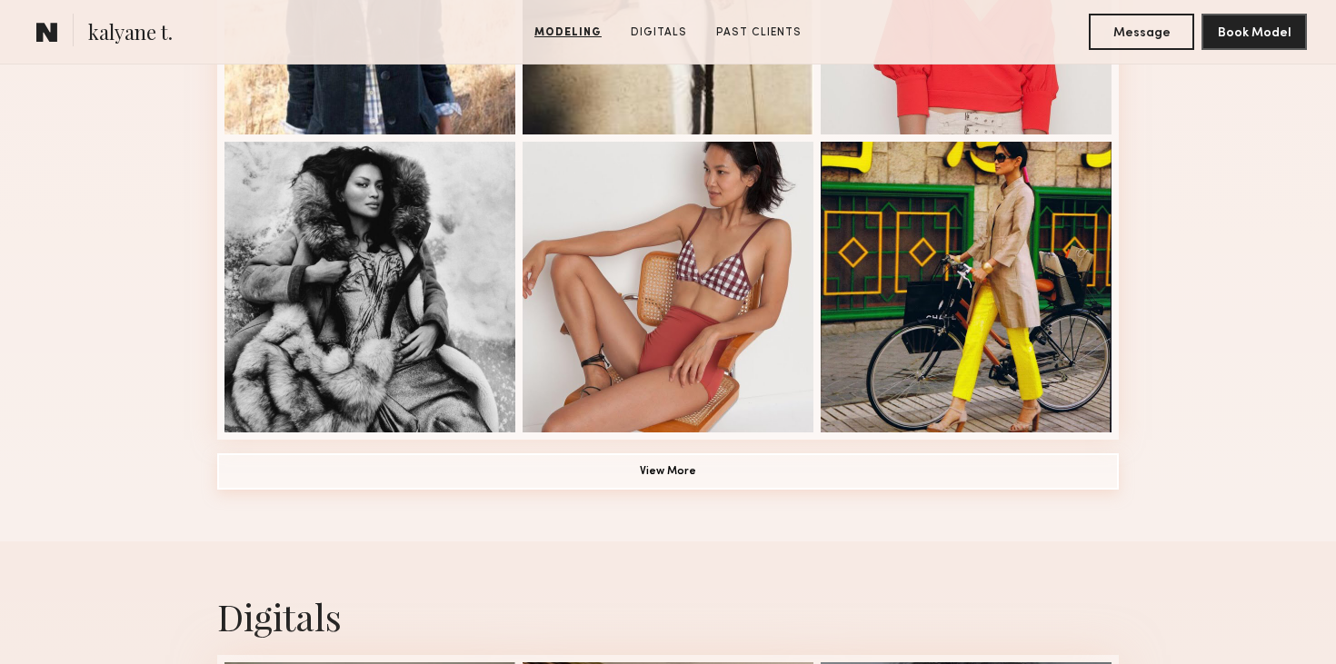
click at [779, 485] on button "View More" at bounding box center [667, 471] width 901 height 36
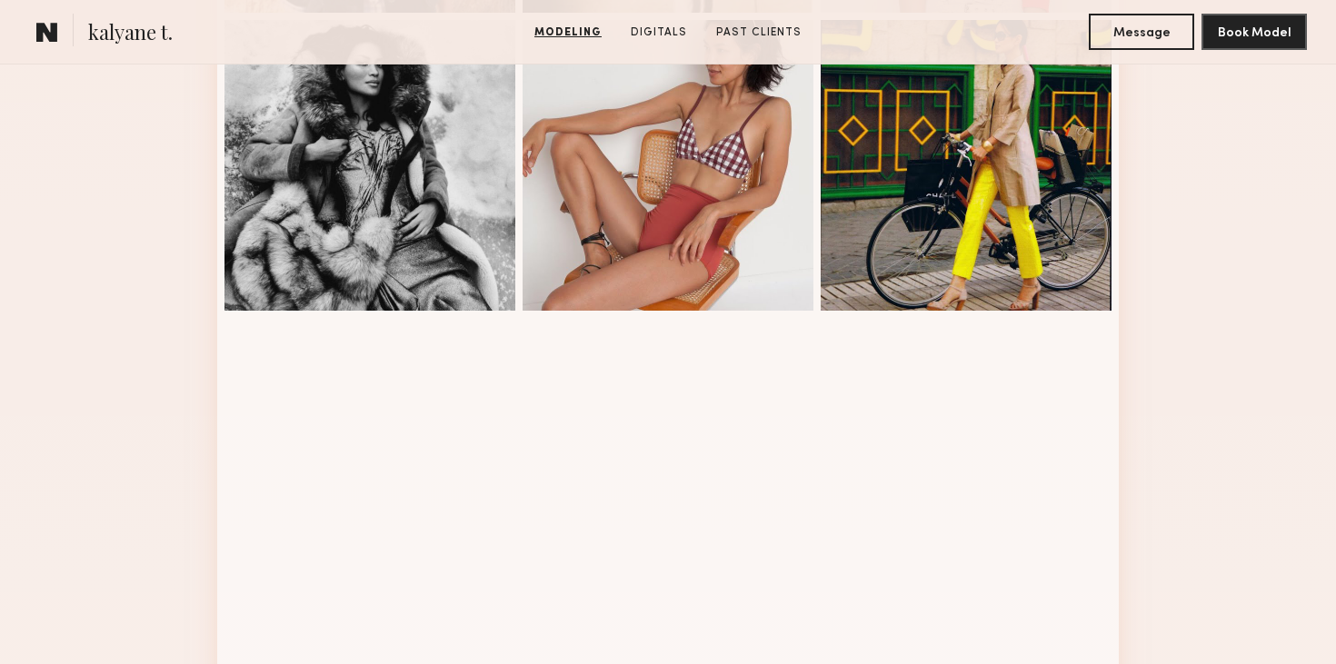
scroll to position [1635, 0]
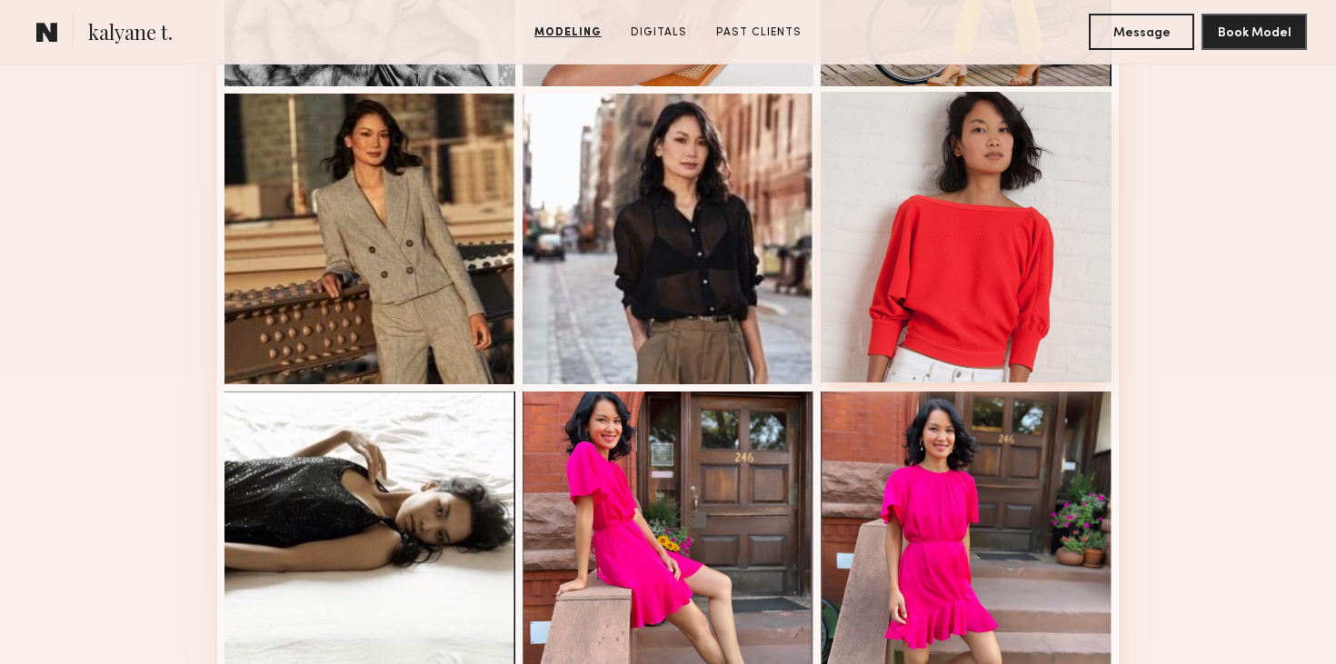
click at [982, 264] on div at bounding box center [965, 237] width 291 height 291
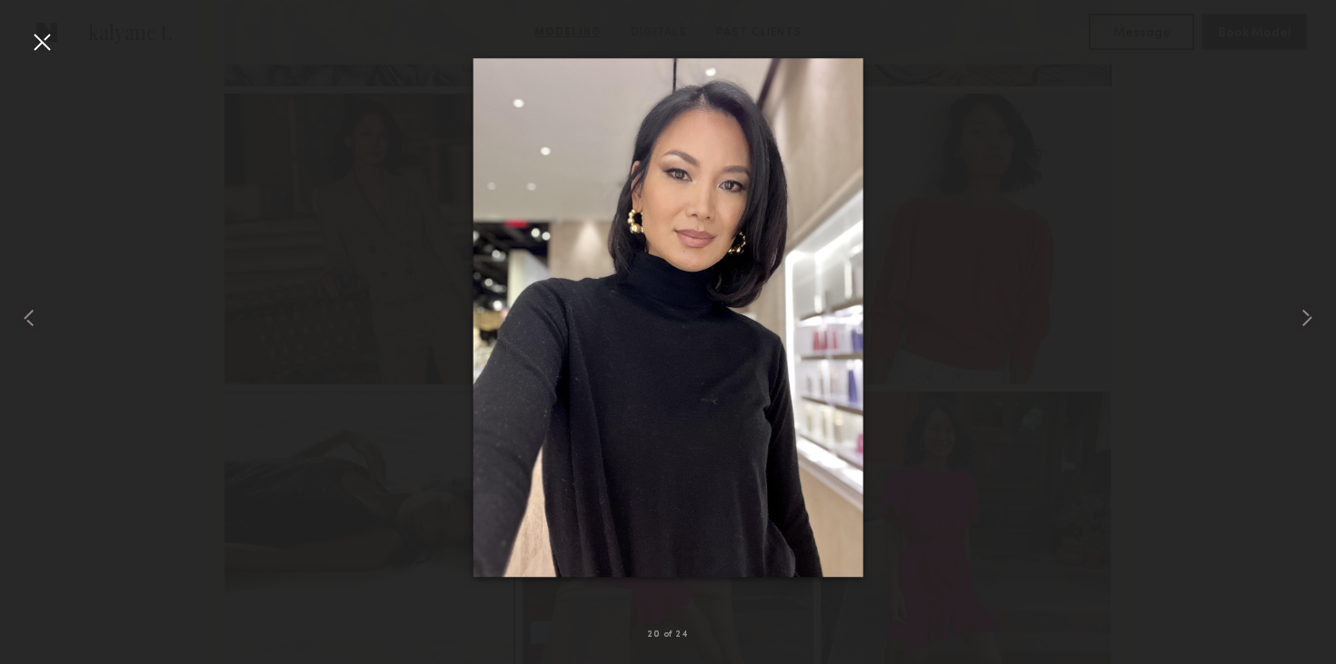
click at [1190, 274] on div at bounding box center [668, 317] width 1336 height 577
click at [60, 54] on div at bounding box center [668, 317] width 1336 height 577
click at [35, 47] on div at bounding box center [41, 41] width 29 height 29
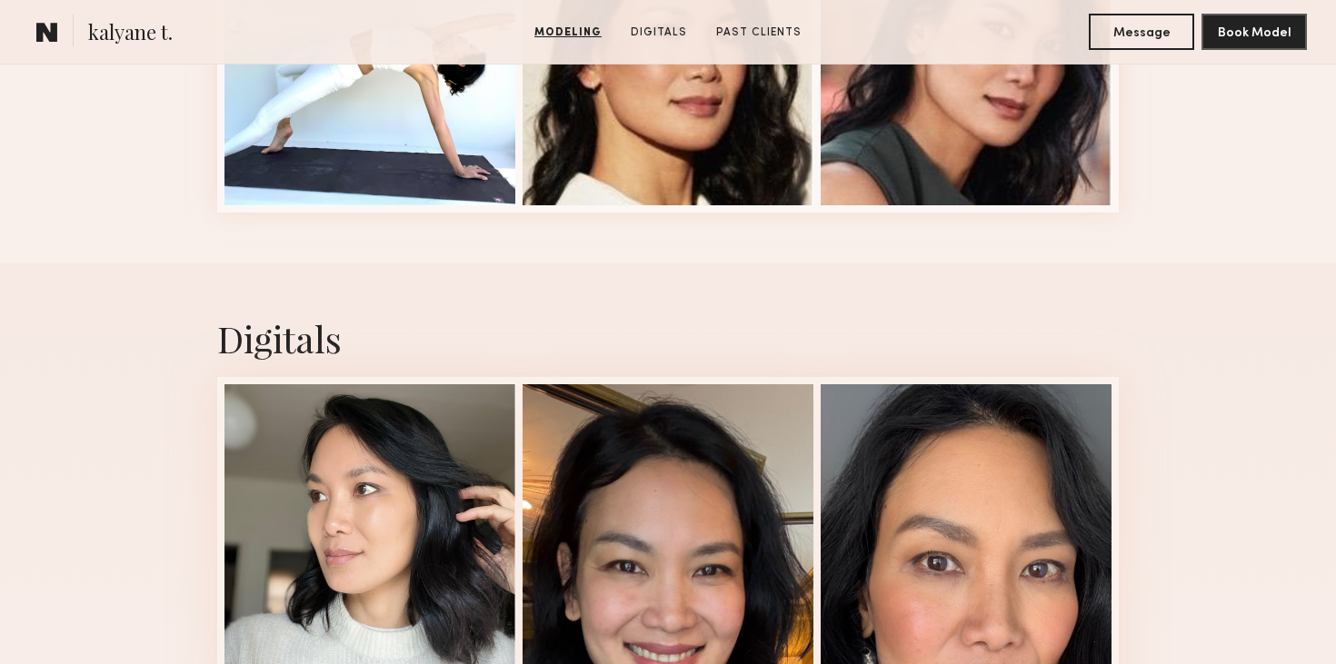
scroll to position [2831, 0]
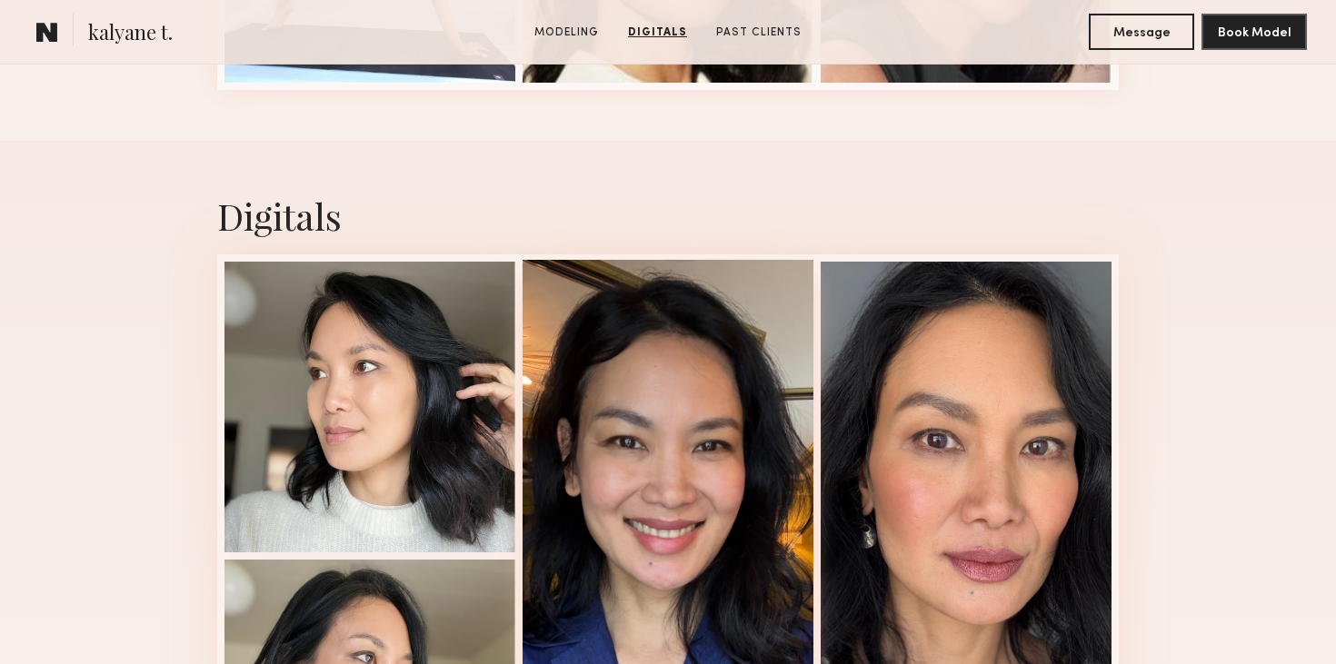
click at [604, 411] on div at bounding box center [667, 554] width 291 height 589
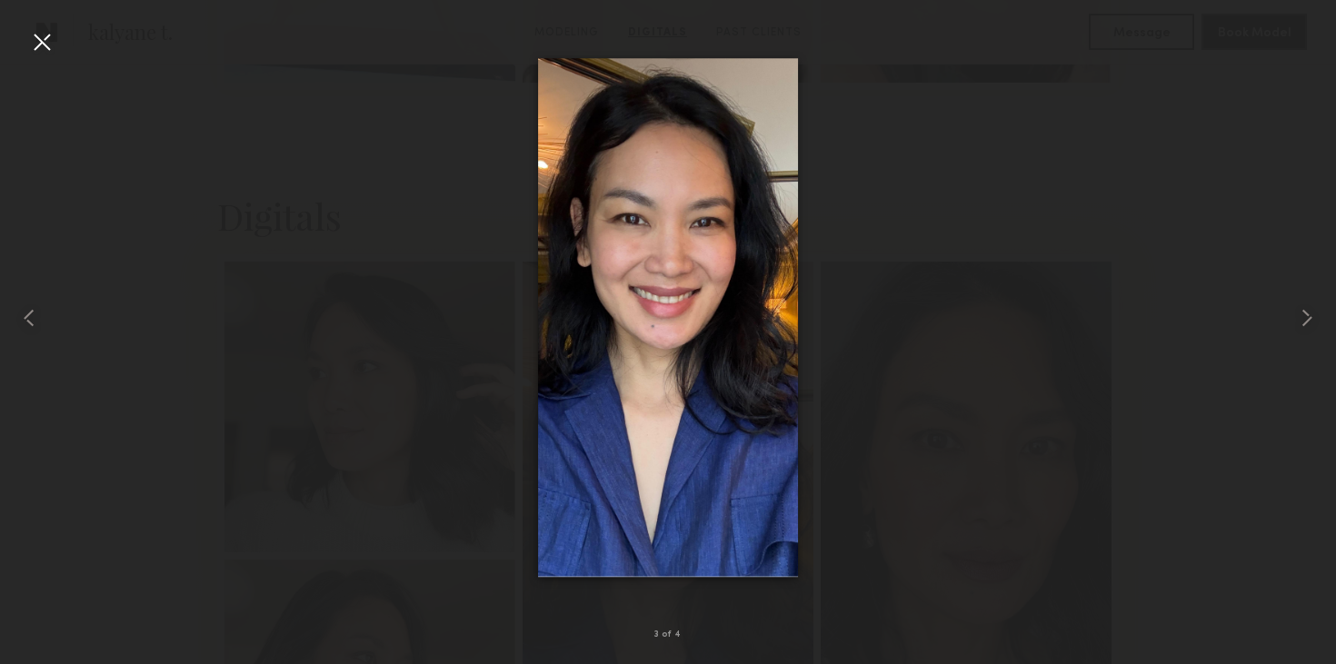
click at [36, 33] on div at bounding box center [41, 41] width 29 height 29
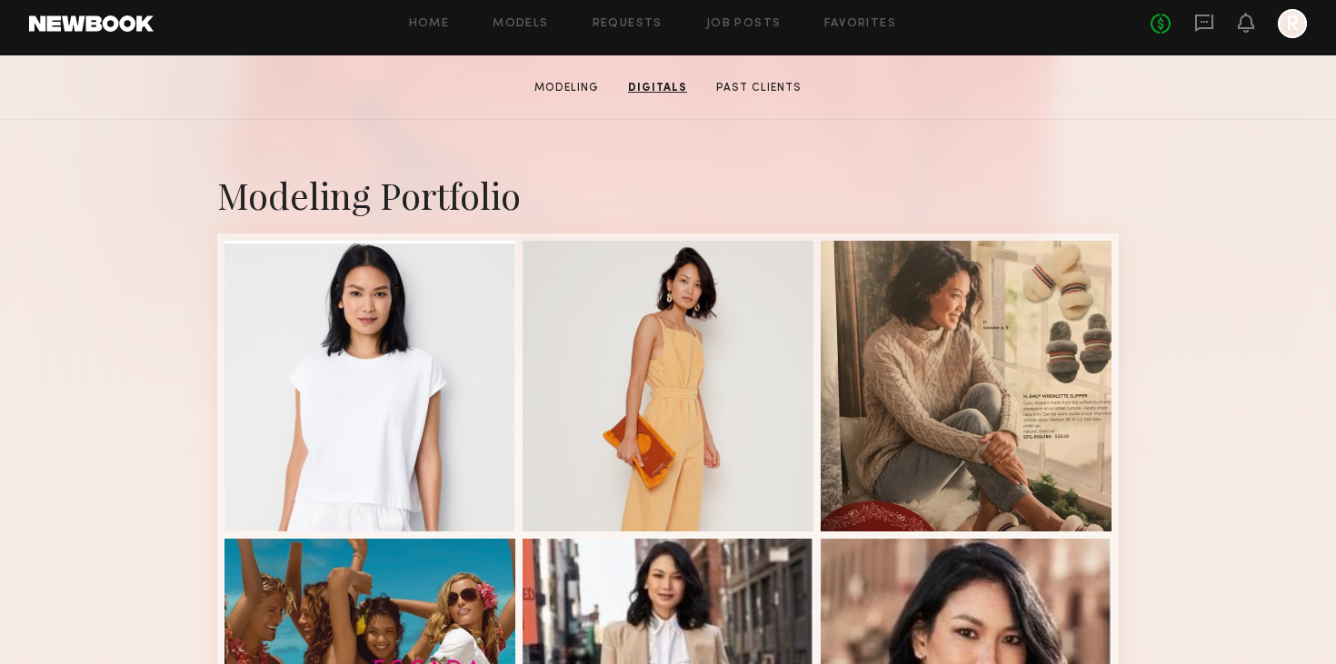
scroll to position [0, 0]
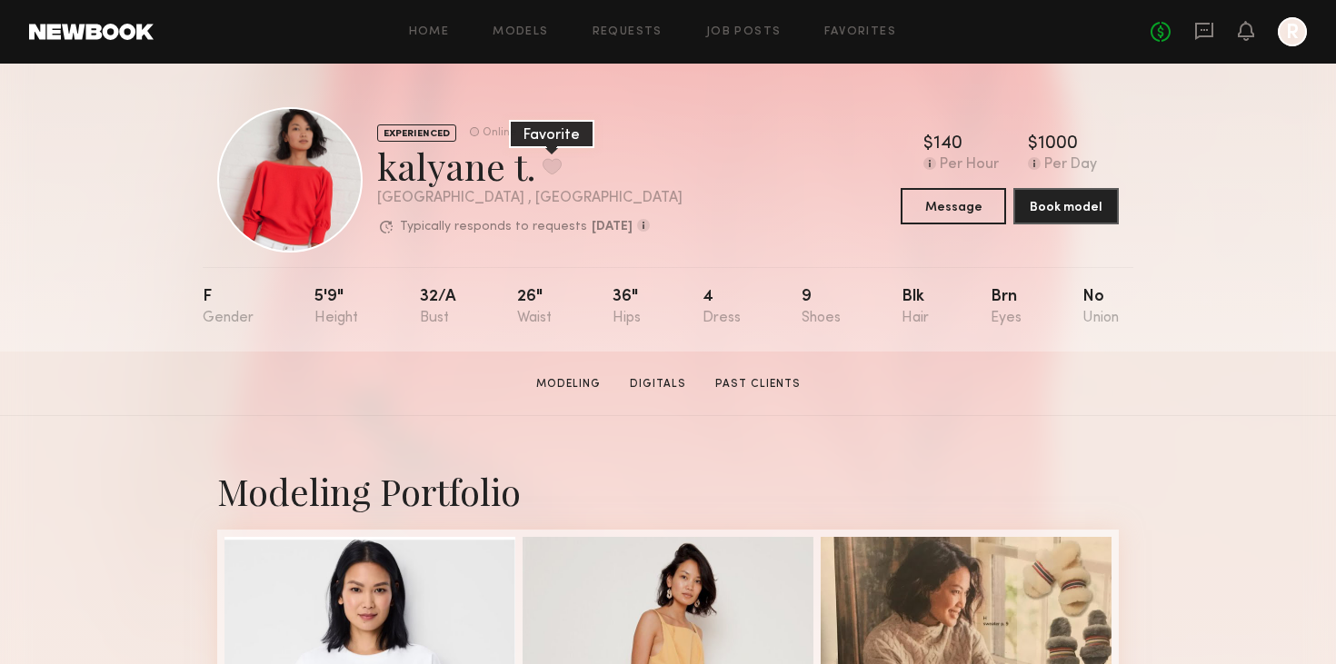
click at [542, 164] on button at bounding box center [551, 166] width 19 height 16
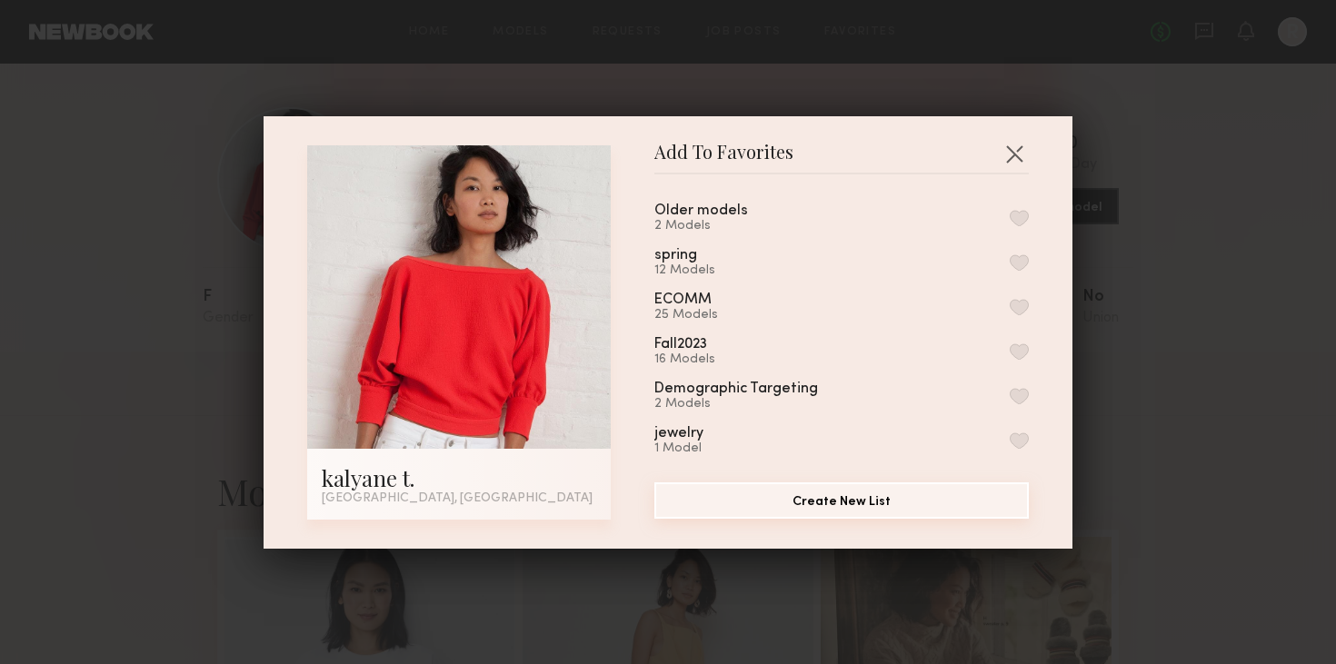
click at [772, 508] on button "Create New List" at bounding box center [841, 500] width 374 height 36
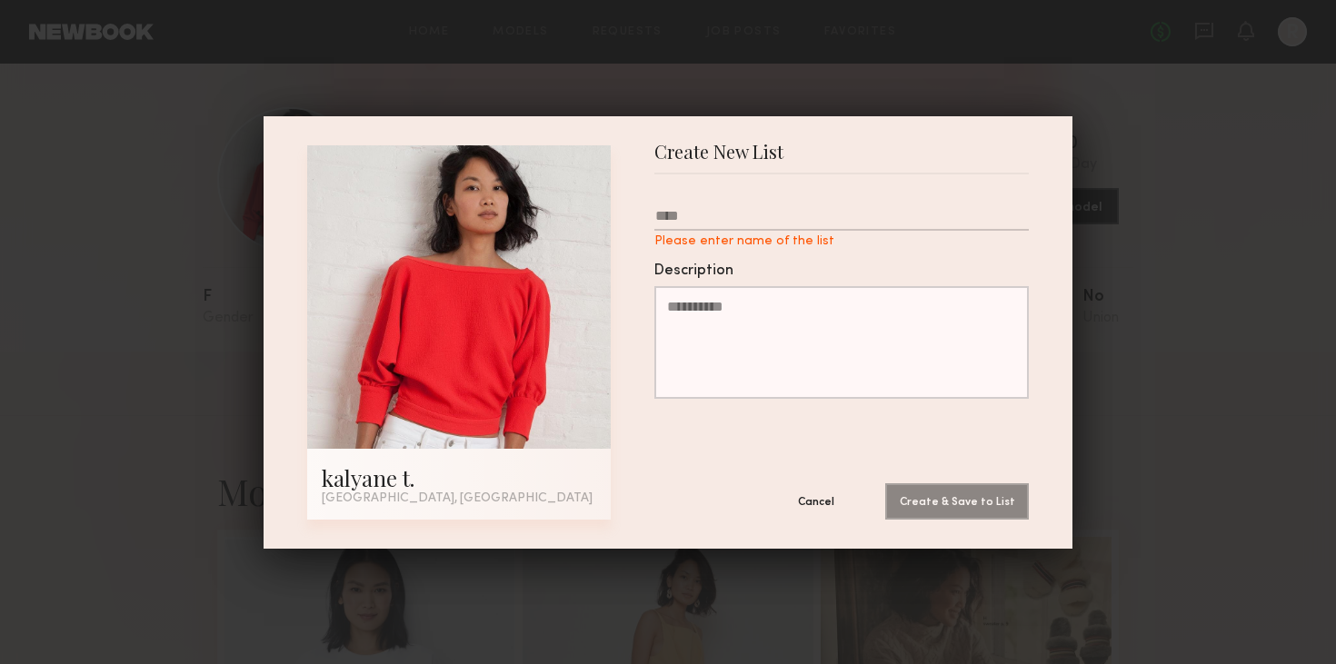
click at [779, 211] on input "Please enter name of the list" at bounding box center [841, 219] width 374 height 23
type input "***"
click at [1003, 501] on button "Create & Save to List" at bounding box center [957, 500] width 144 height 36
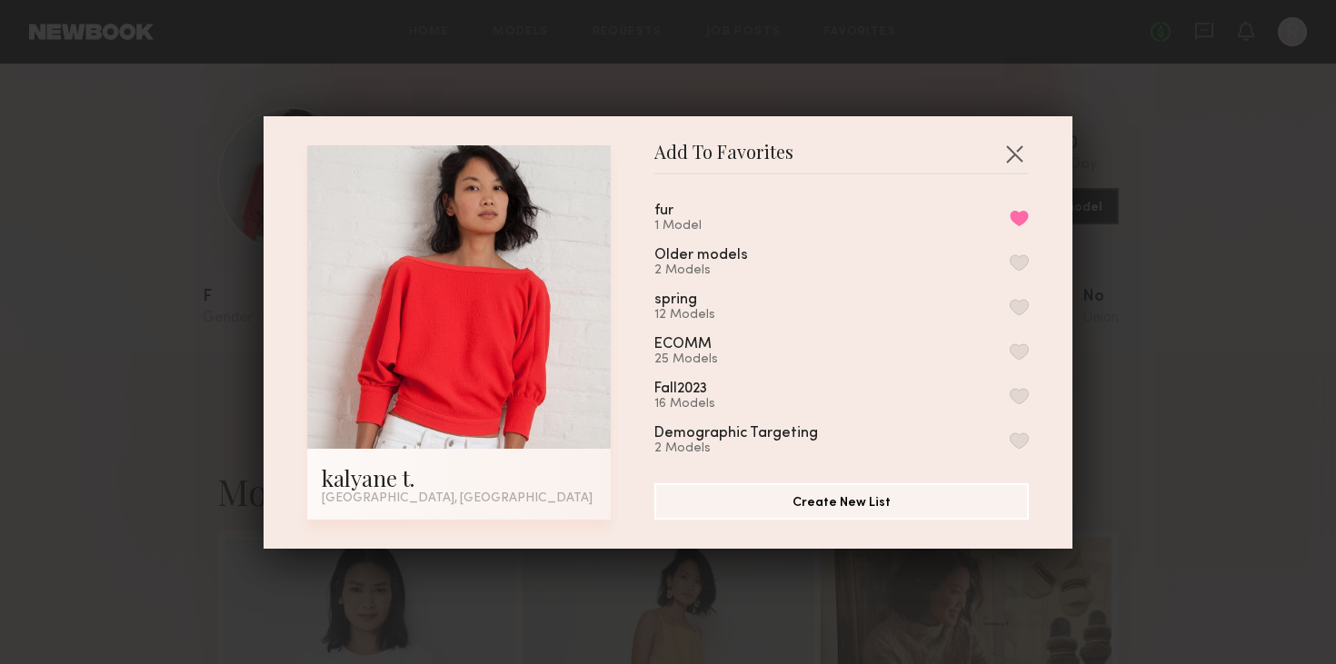
click at [1159, 242] on div "Add To Favorites kalyane t. Brooklyn, NY Add To Favorites fur 1 Model Remove fr…" at bounding box center [668, 332] width 1336 height 664
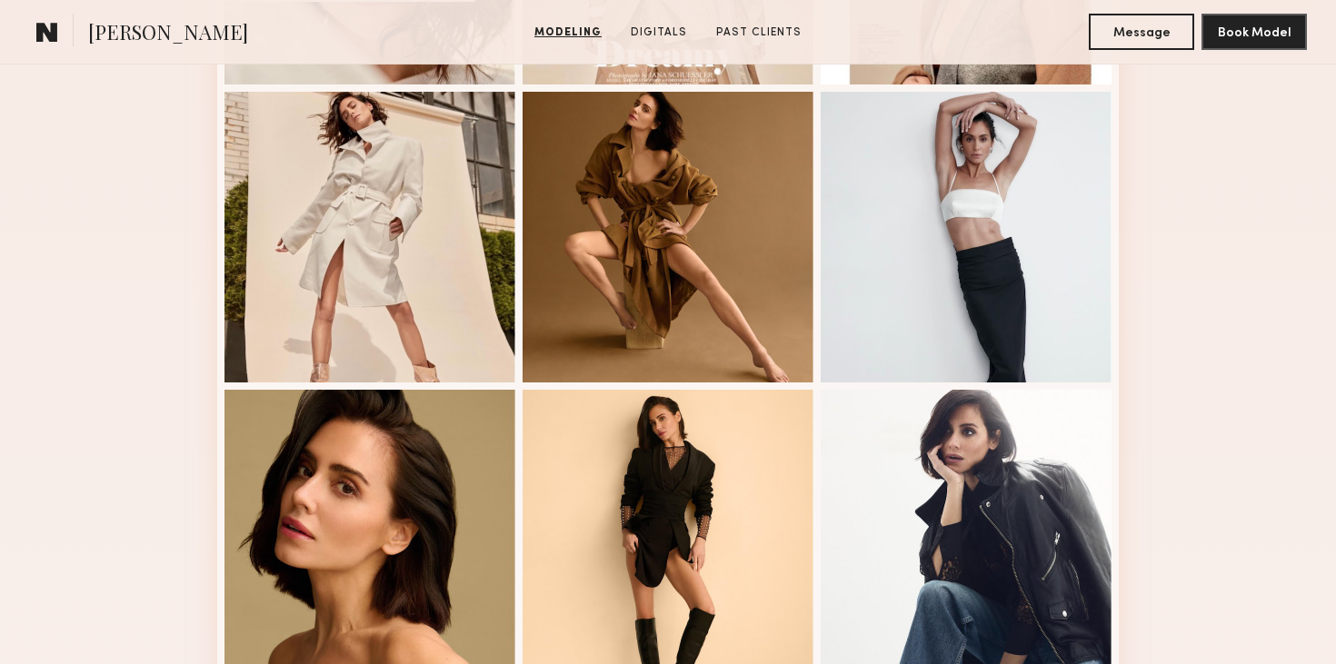
scroll to position [1305, 0]
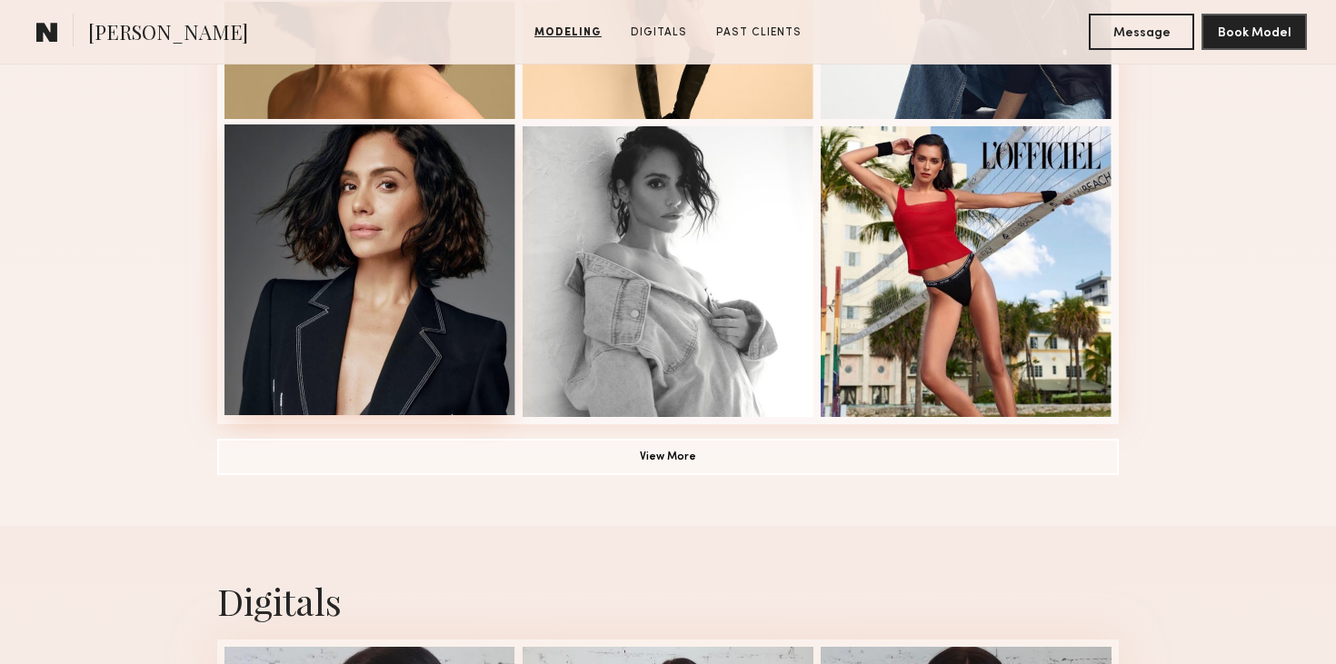
click at [435, 260] on div at bounding box center [369, 269] width 291 height 291
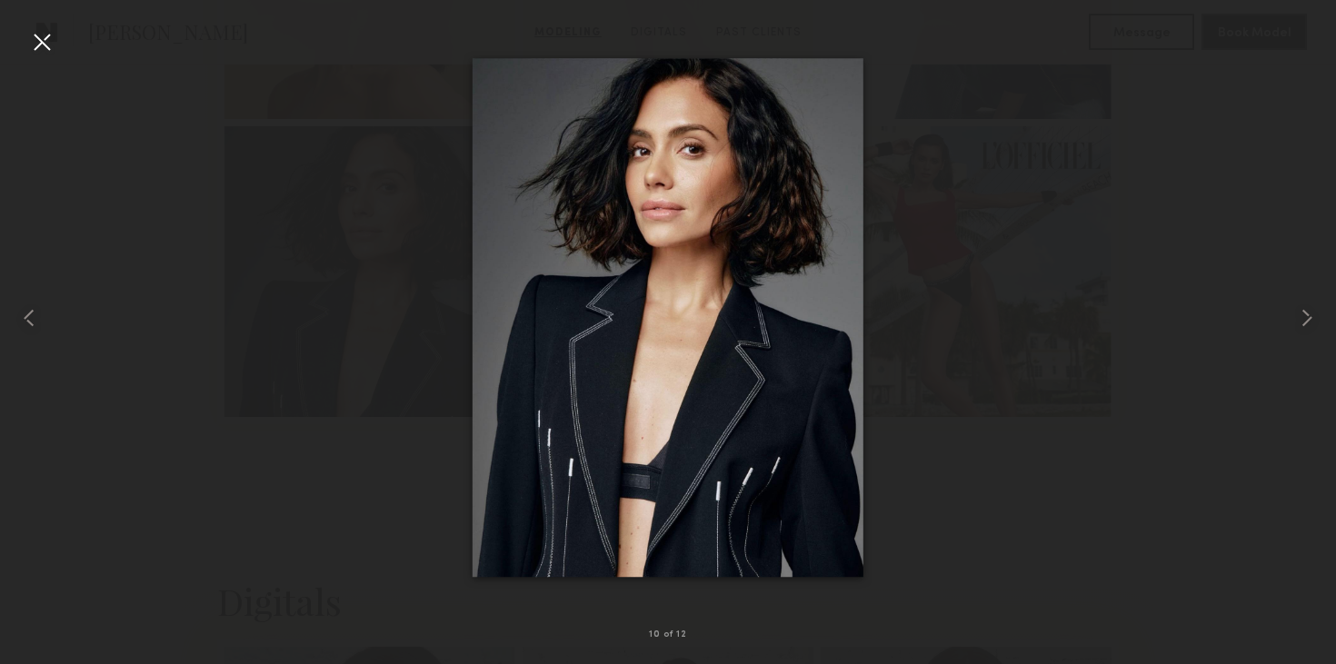
click at [47, 44] on div at bounding box center [41, 41] width 29 height 29
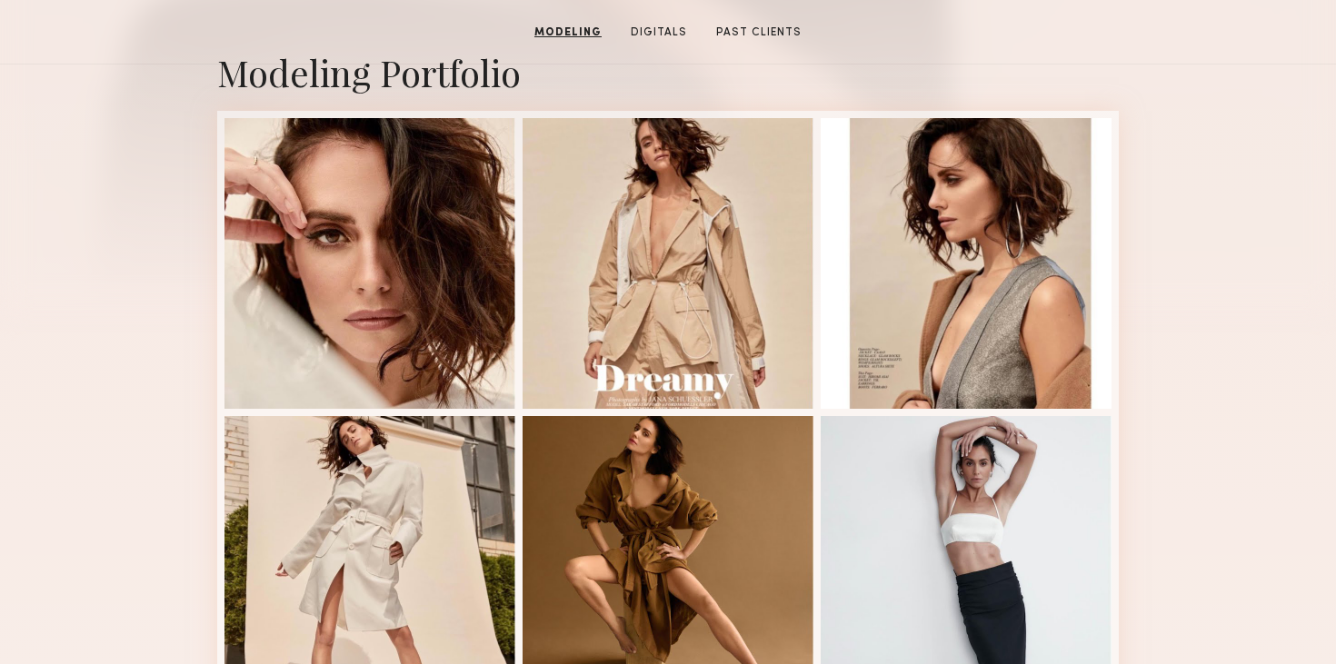
scroll to position [0, 0]
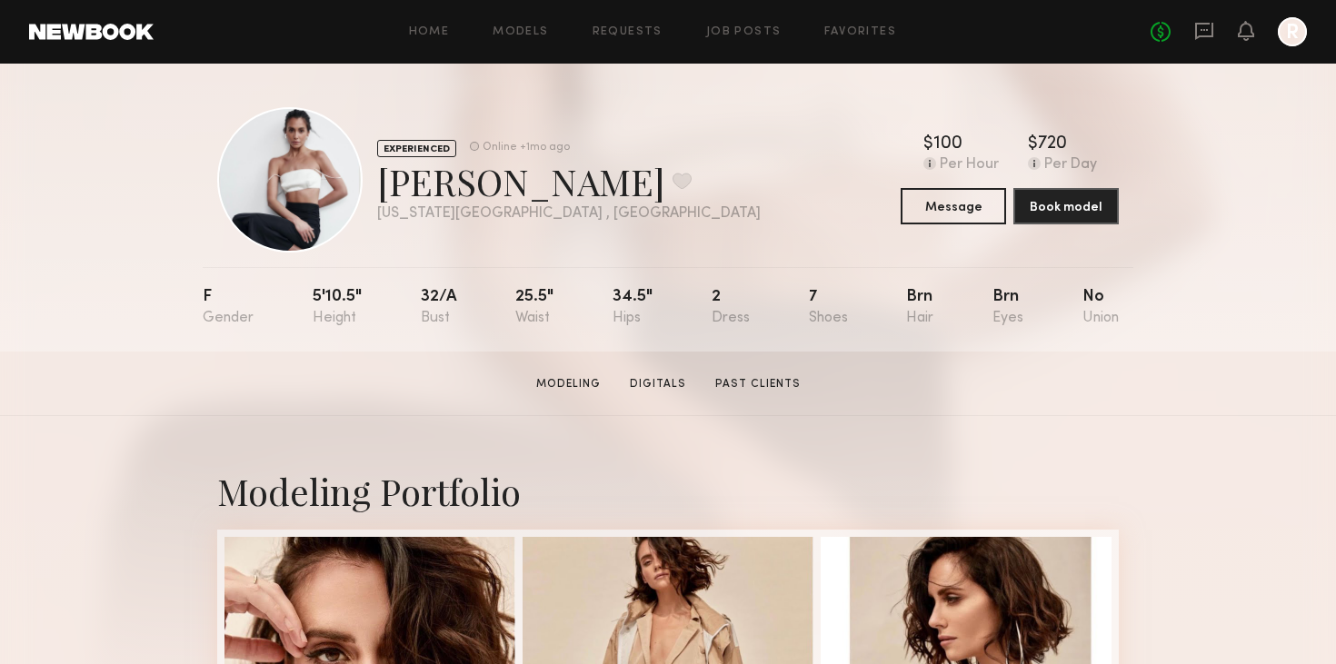
drag, startPoint x: 1072, startPoint y: 131, endPoint x: 1040, endPoint y: 131, distance: 31.8
click at [1039, 131] on div "EXPERIENCED Online +1mo ago [PERSON_NAME] Favorite [US_STATE][GEOGRAPHIC_DATA] …" at bounding box center [667, 179] width 901 height 145
click at [672, 177] on button at bounding box center [681, 181] width 19 height 16
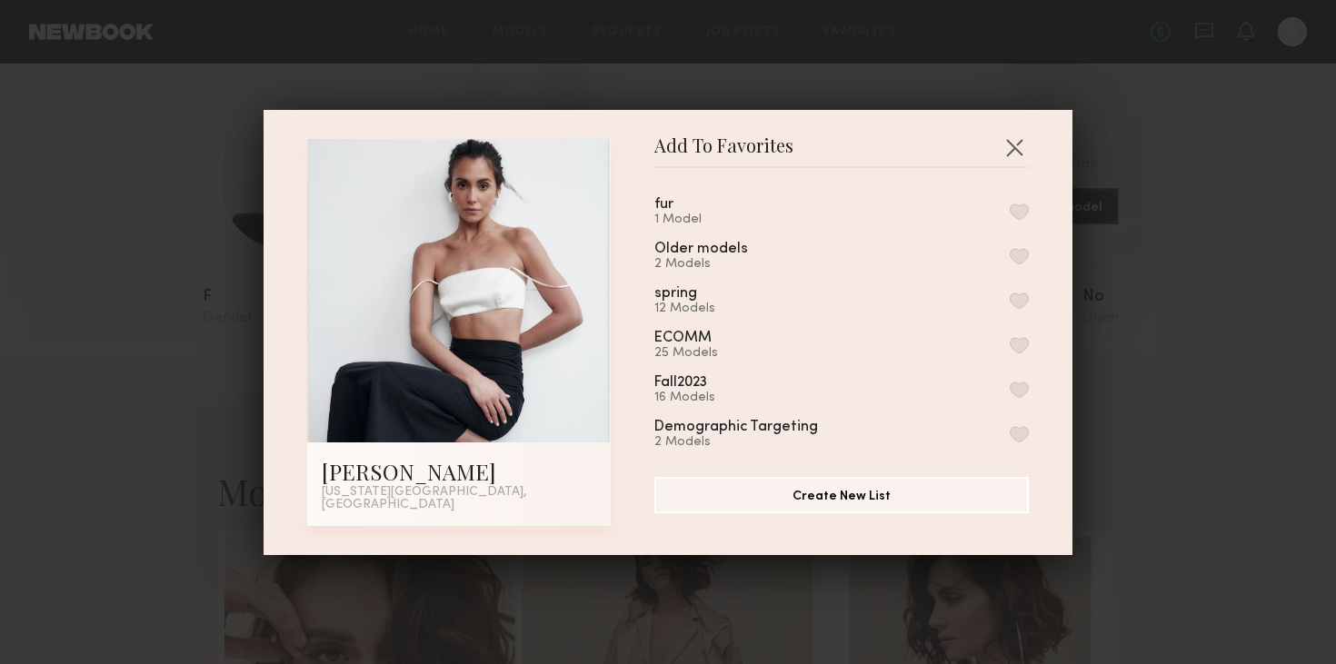
click at [928, 226] on div "fur 1 Model" at bounding box center [841, 212] width 374 height 30
click at [1021, 216] on button "button" at bounding box center [1018, 212] width 19 height 16
click at [1119, 154] on div "Add To Favorites [PERSON_NAME] [US_STATE][GEOGRAPHIC_DATA], [GEOGRAPHIC_DATA] A…" at bounding box center [668, 332] width 1336 height 664
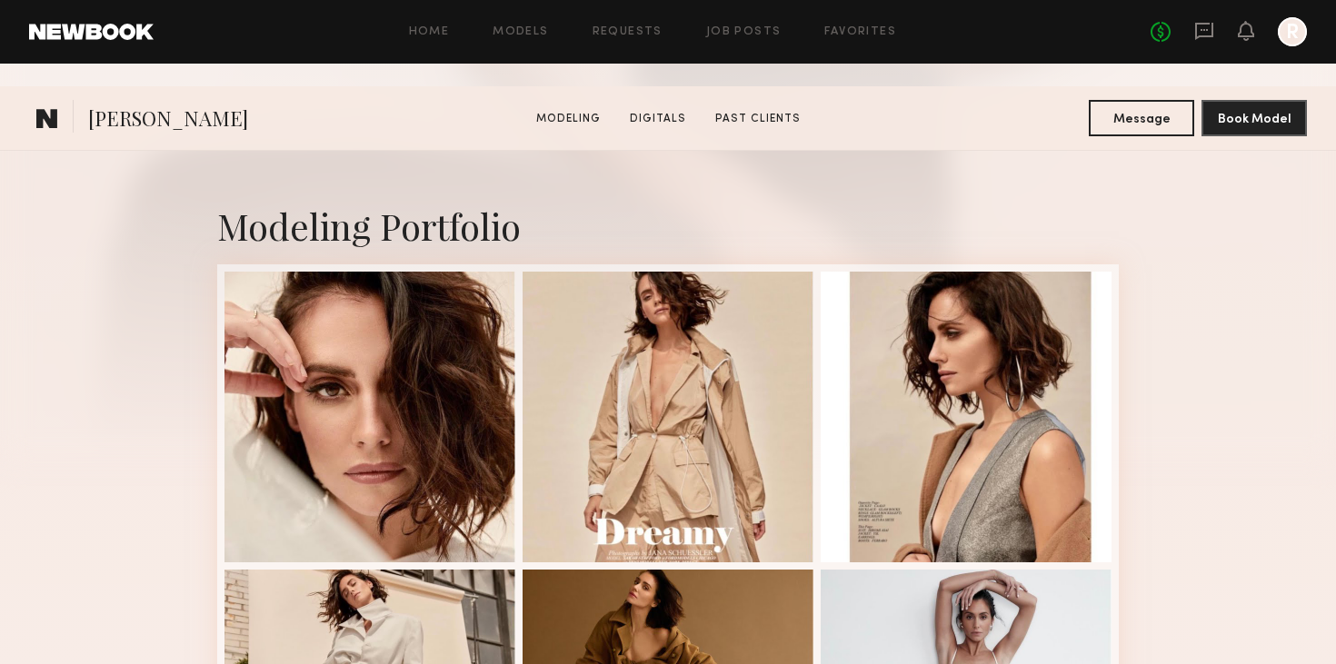
scroll to position [488, 0]
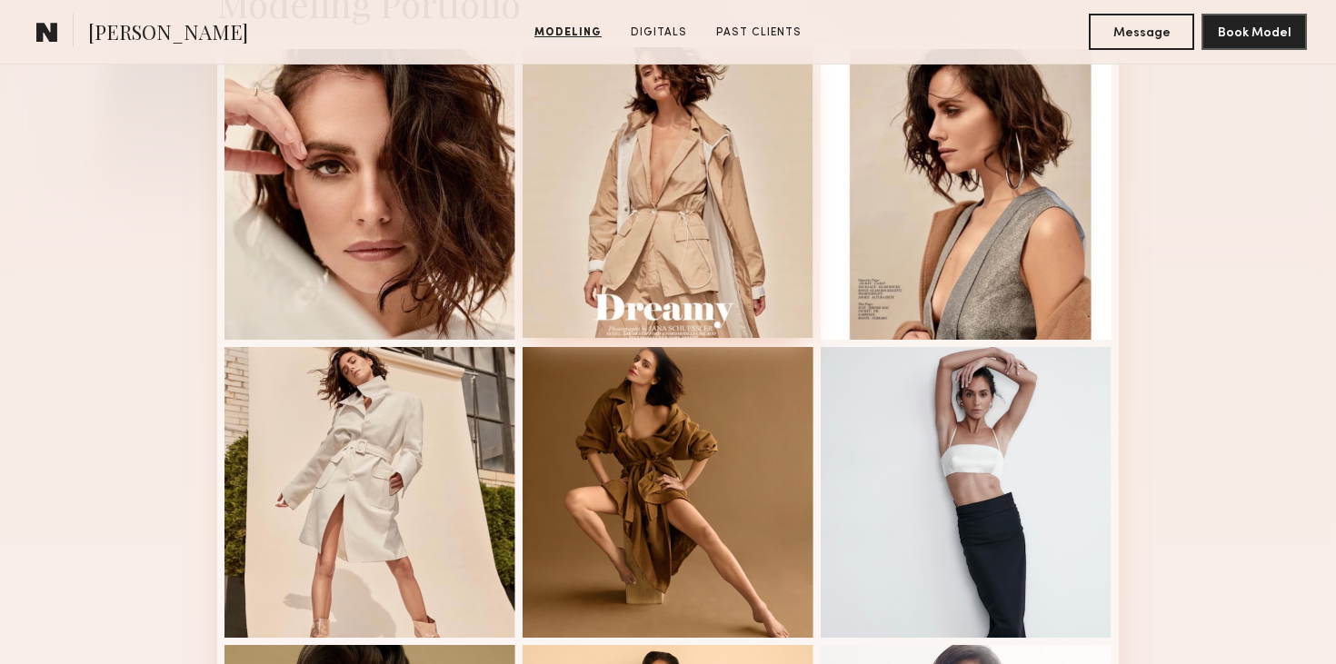
click at [624, 171] on div at bounding box center [667, 192] width 291 height 291
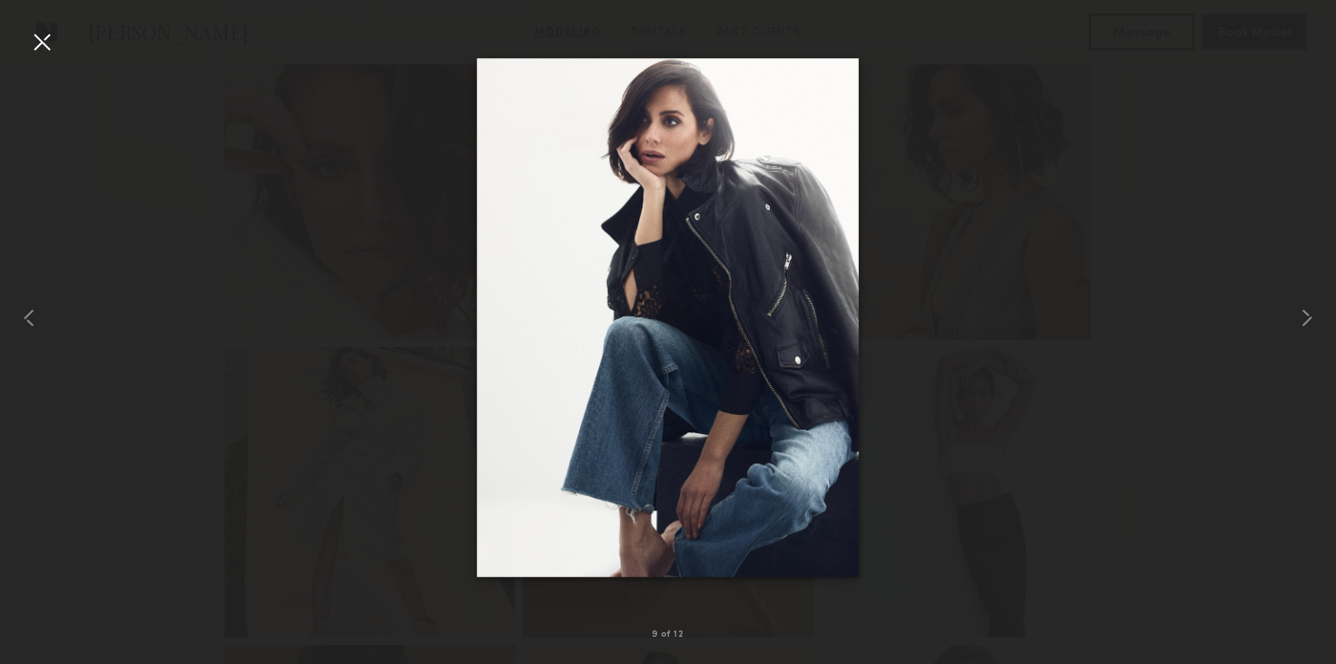
click at [384, 146] on div at bounding box center [668, 317] width 1336 height 577
